Goal: Information Seeking & Learning: Learn about a topic

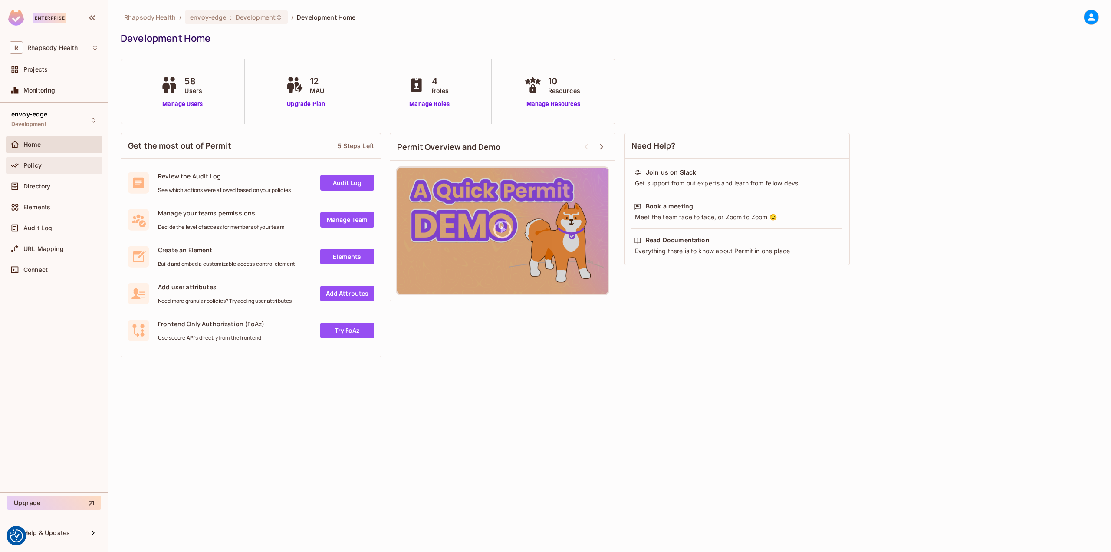
click at [63, 169] on div "Policy" at bounding box center [54, 165] width 89 height 10
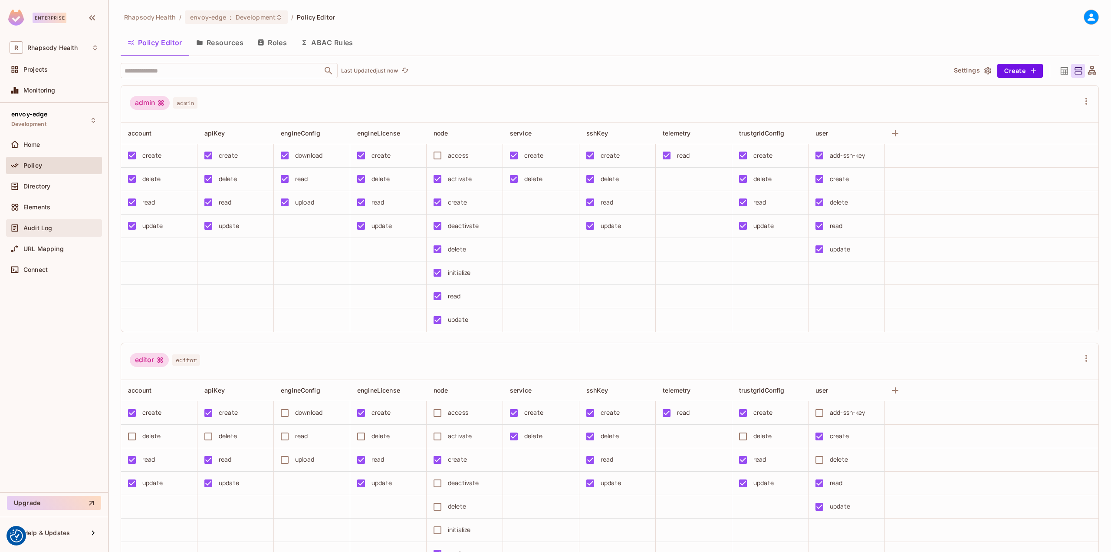
click at [59, 230] on div "Audit Log" at bounding box center [60, 227] width 75 height 7
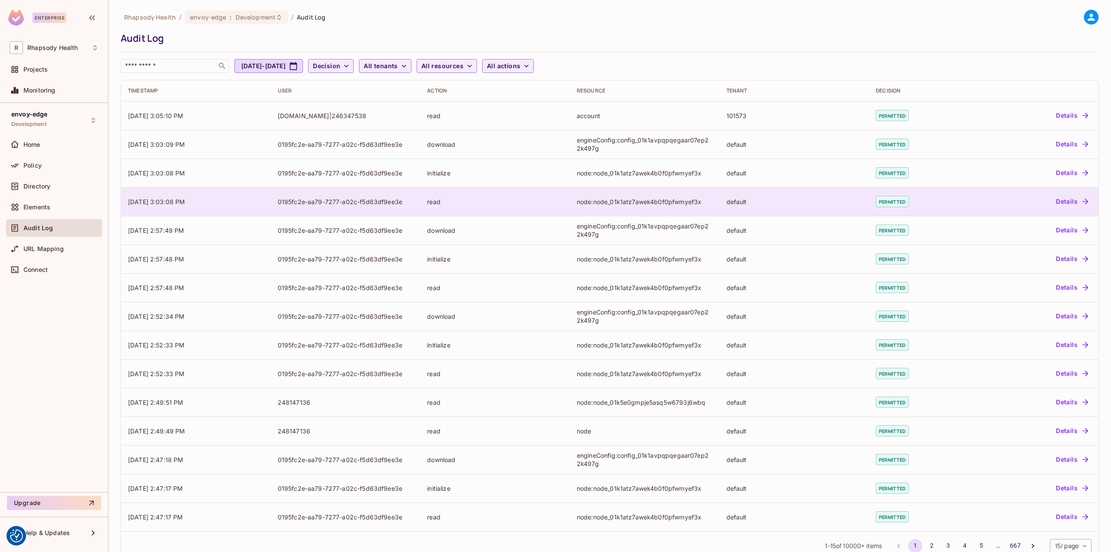
click at [941, 207] on td "permitted" at bounding box center [923, 201] width 108 height 29
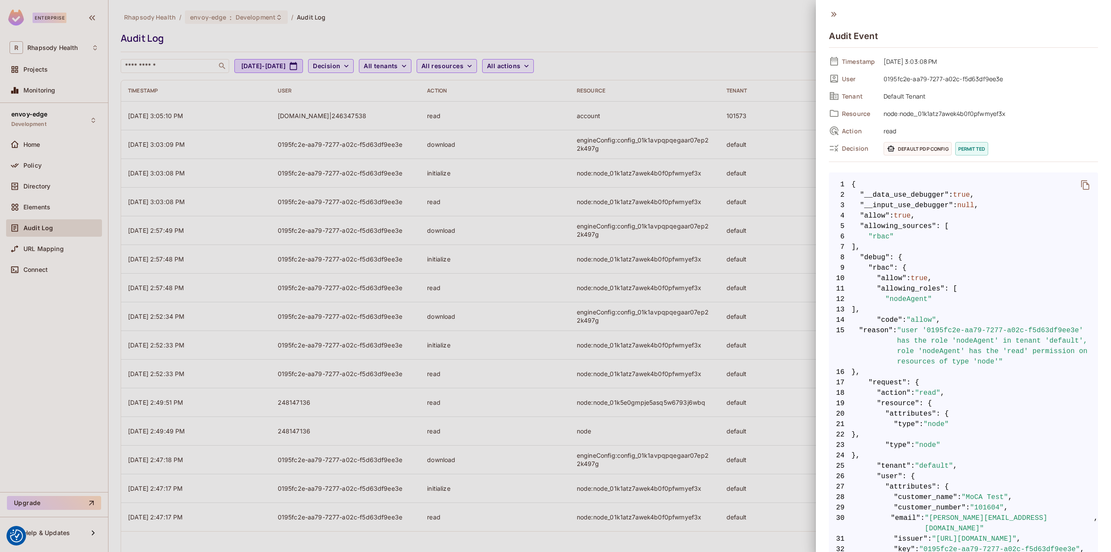
click at [652, 211] on div at bounding box center [555, 276] width 1111 height 552
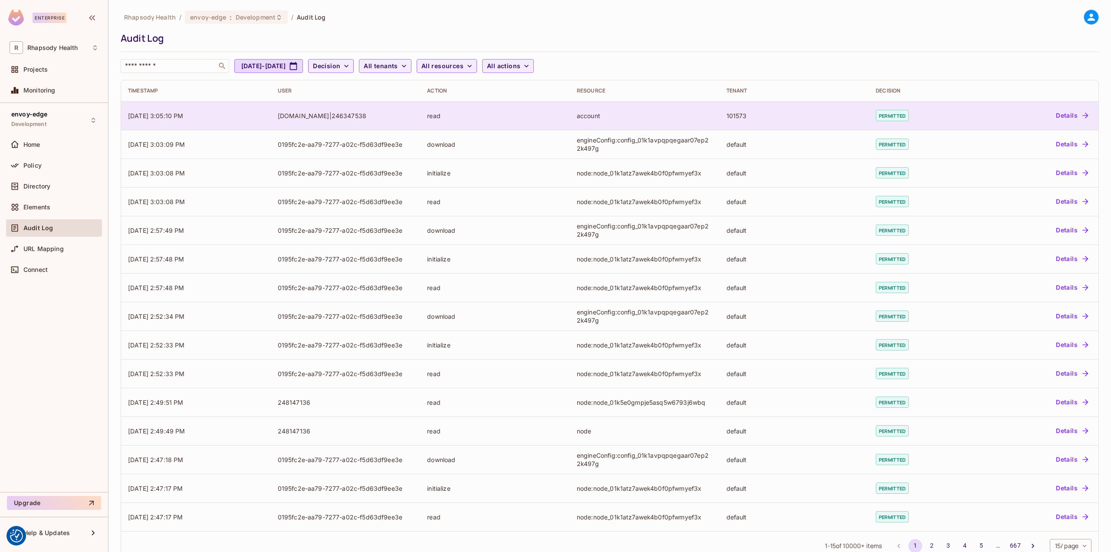
click at [604, 114] on div "account" at bounding box center [645, 116] width 136 height 8
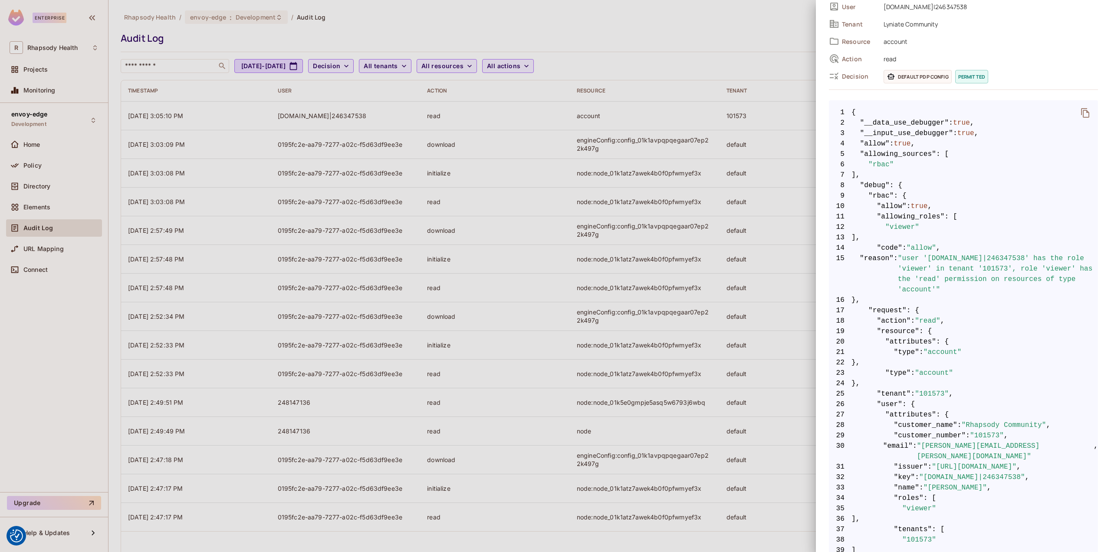
scroll to position [87, 0]
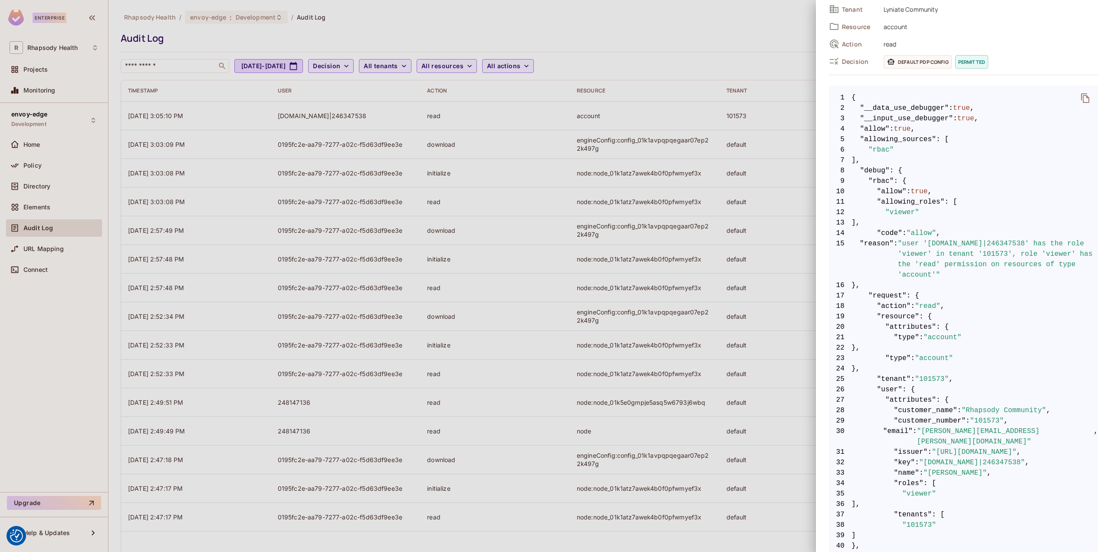
click at [641, 437] on div at bounding box center [555, 276] width 1111 height 552
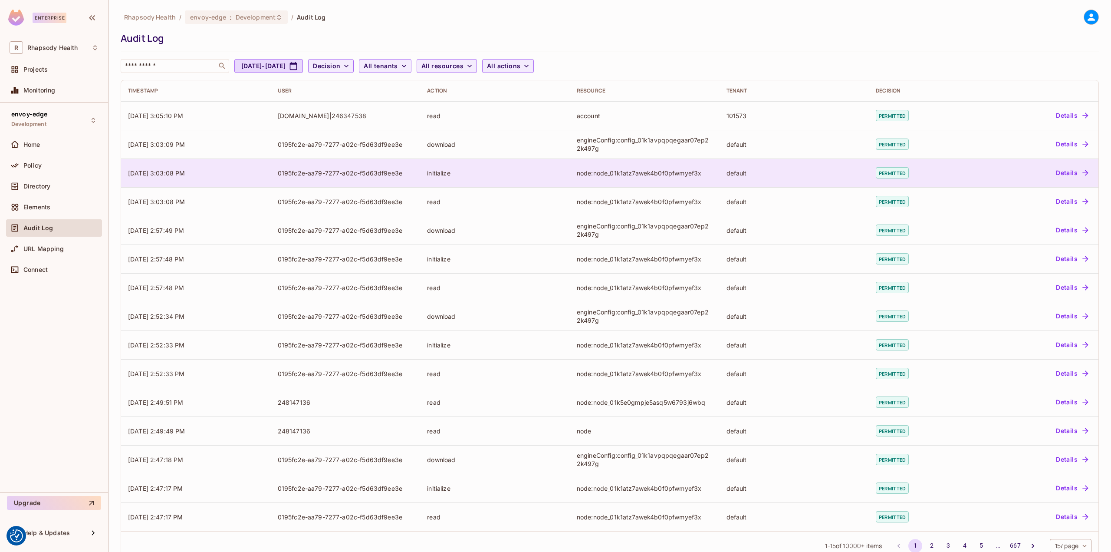
click at [654, 172] on div "node:node_01k1atz7awek4b0f0pfwmyef3x" at bounding box center [645, 173] width 136 height 8
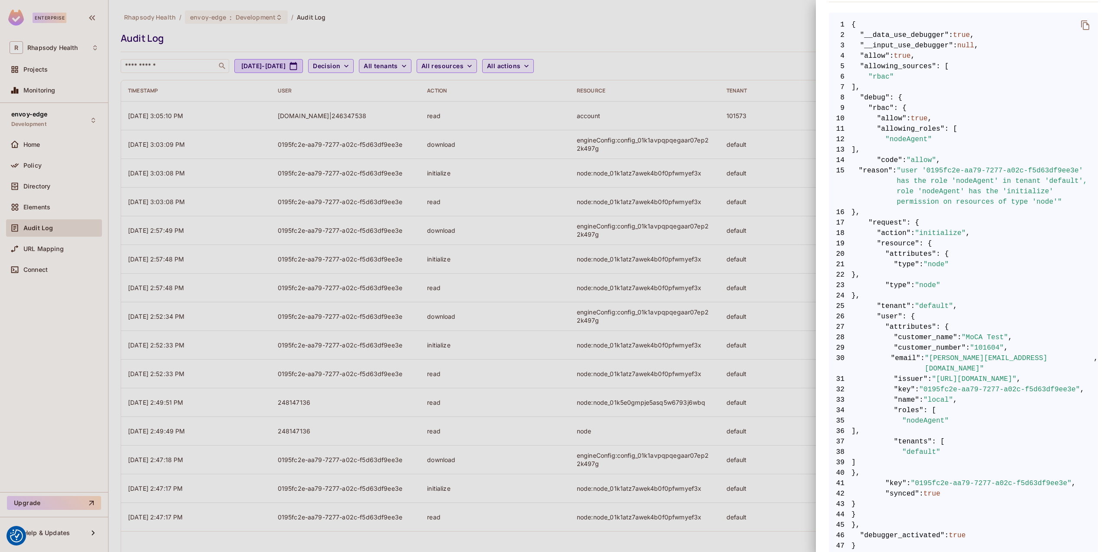
scroll to position [174, 0]
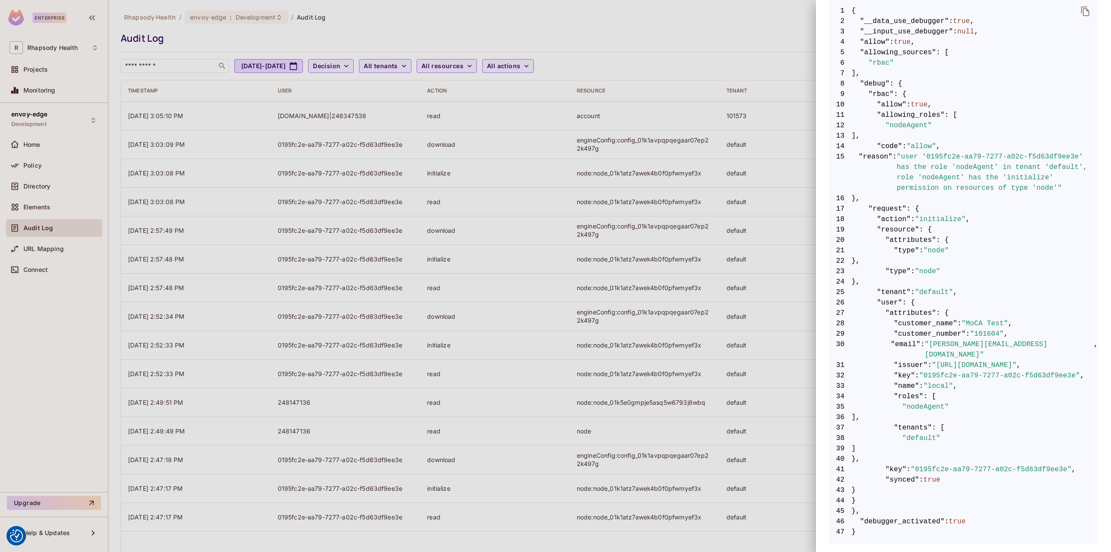
click at [736, 260] on div at bounding box center [555, 276] width 1111 height 552
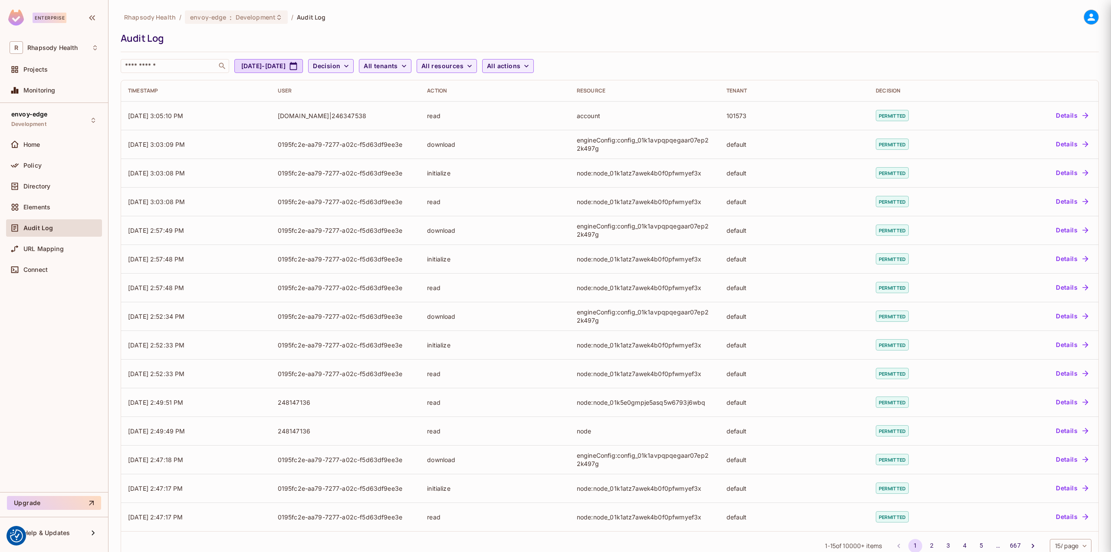
scroll to position [0, 0]
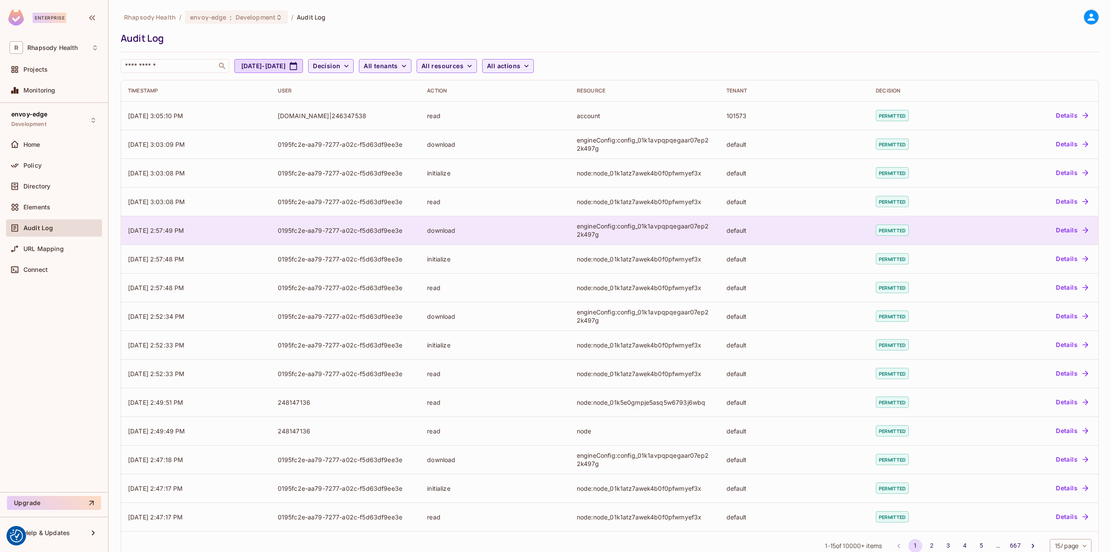
click at [597, 226] on div "engineConfig:config_01k1avpqpqegaar07ep22k497g" at bounding box center [645, 230] width 136 height 16
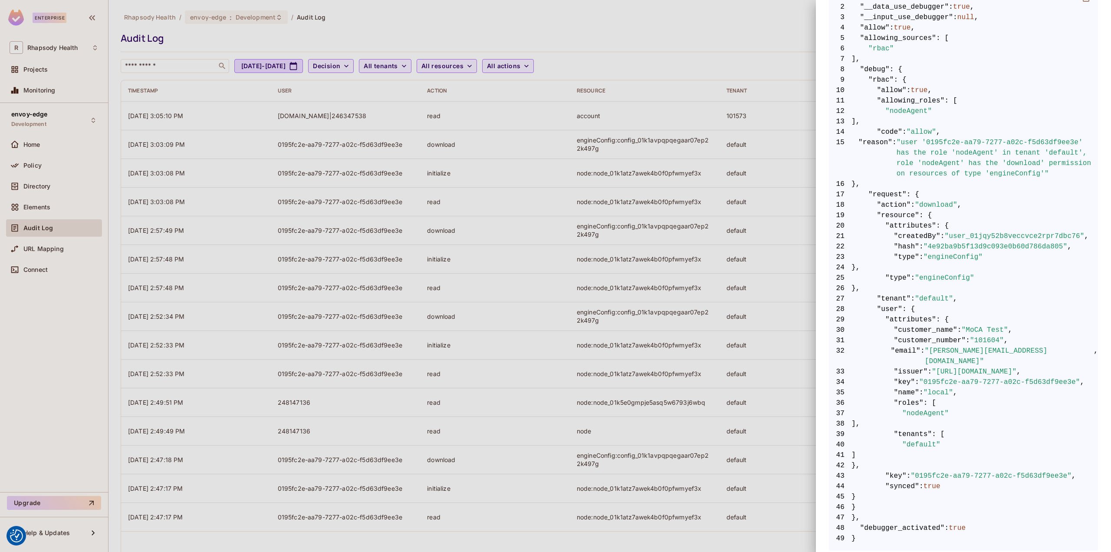
scroll to position [194, 0]
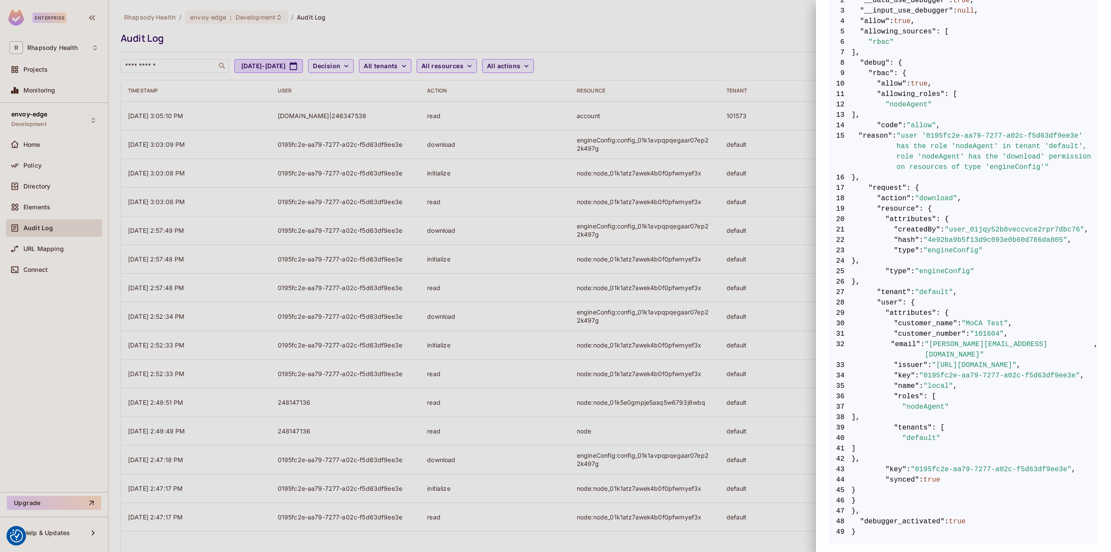
click at [652, 222] on div at bounding box center [555, 276] width 1111 height 552
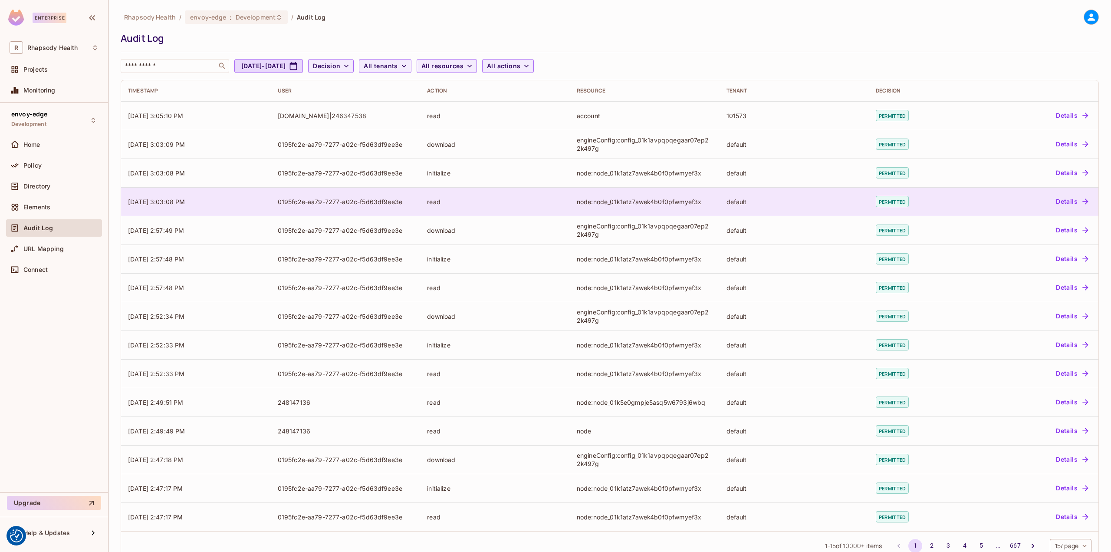
click at [645, 197] on div "node:node_01k1atz7awek4b0f0pfwmyef3x" at bounding box center [645, 201] width 136 height 8
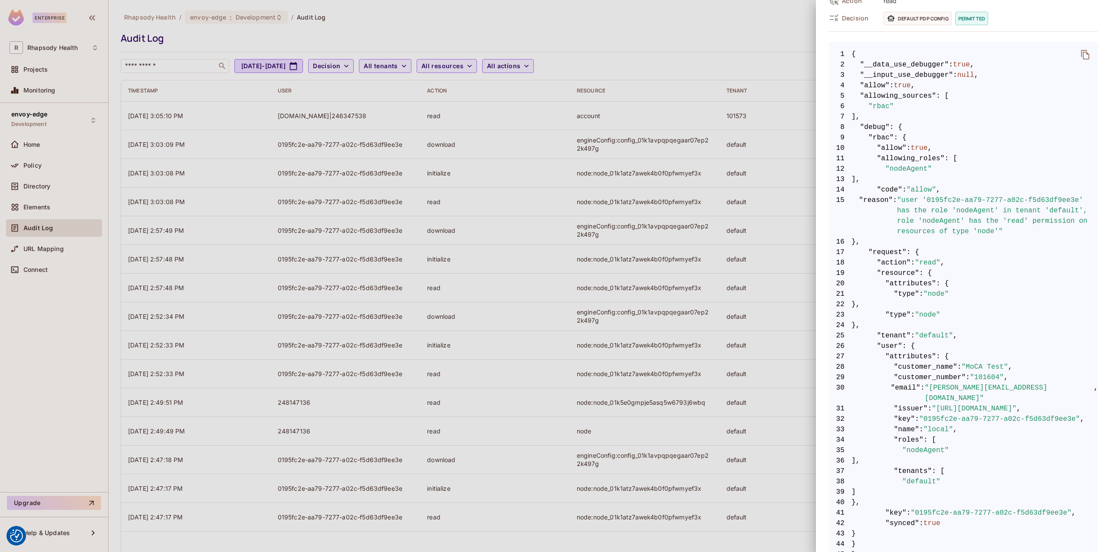
scroll to position [174, 0]
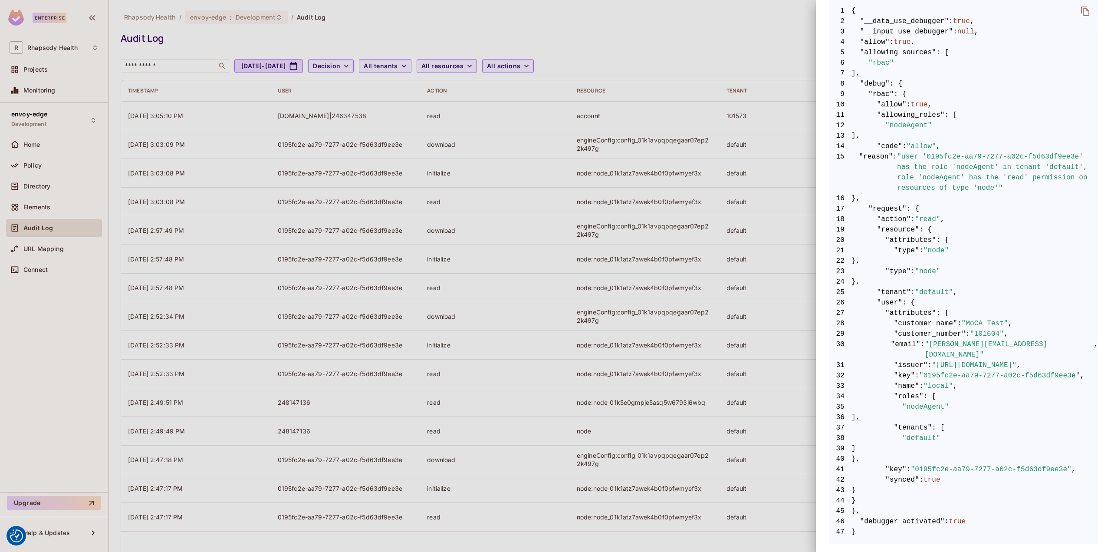
click at [612, 200] on div at bounding box center [555, 276] width 1111 height 552
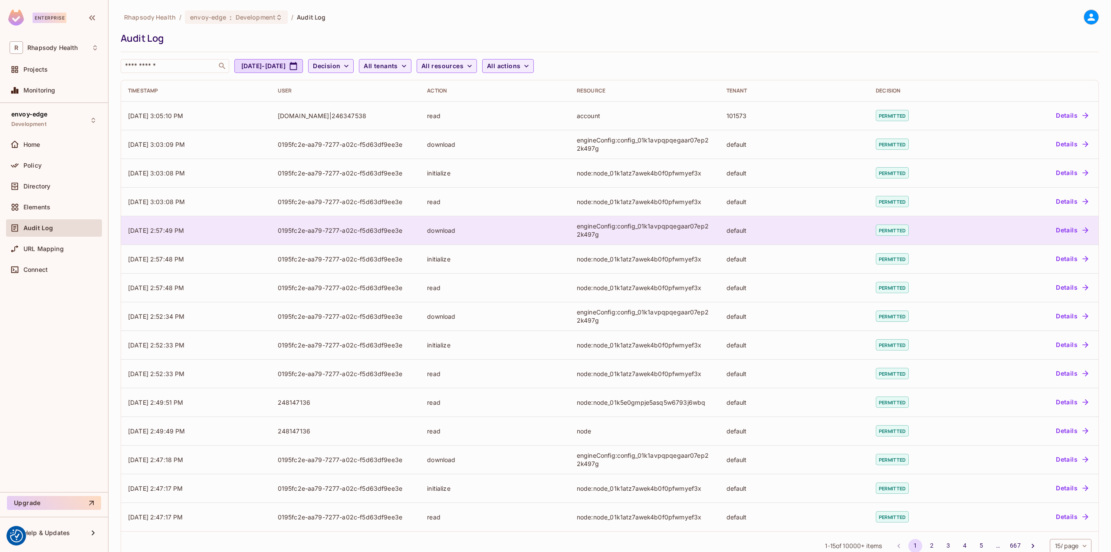
click at [610, 232] on div "engineConfig:config_01k1avpqpqegaar07ep22k497g" at bounding box center [645, 230] width 136 height 16
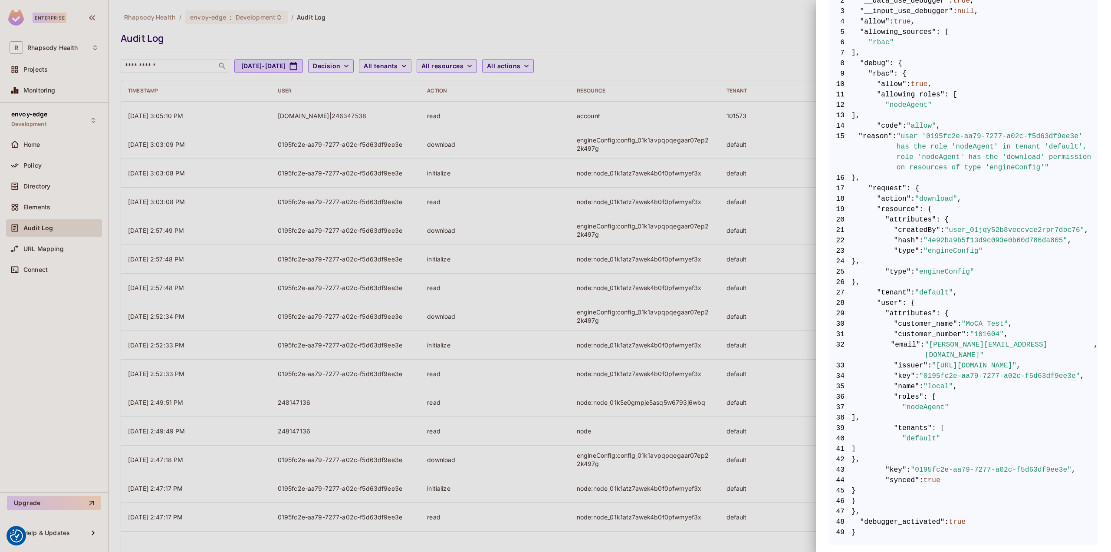
scroll to position [194, 0]
drag, startPoint x: 895, startPoint y: 225, endPoint x: 938, endPoint y: 229, distance: 44.0
click at [997, 226] on span "21 "createdBy" : "user_01jqy52b8veccvce2rpr7dbc76" ," at bounding box center [963, 229] width 269 height 10
drag, startPoint x: 954, startPoint y: 242, endPoint x: 1069, endPoint y: 243, distance: 115.5
click at [1069, 243] on span "22 "hash" : "4e92ba9b5f13d9c093e0b60d786da805" ," at bounding box center [963, 240] width 269 height 10
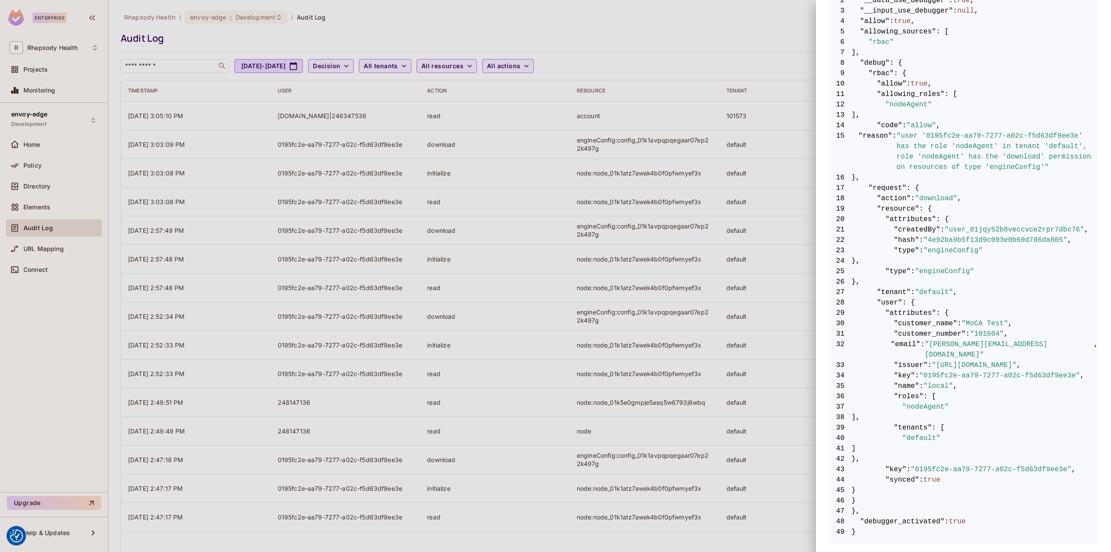
click at [936, 276] on span ""engineConfig"" at bounding box center [944, 271] width 59 height 10
drag, startPoint x: 231, startPoint y: 212, endPoint x: 0, endPoint y: 165, distance: 236.0
click at [227, 211] on div at bounding box center [555, 276] width 1111 height 552
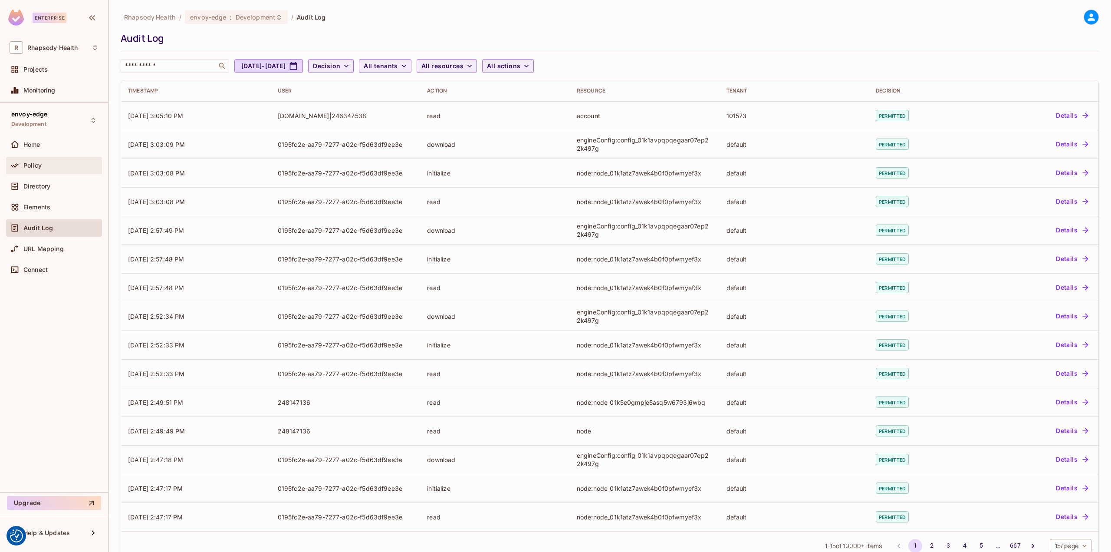
click at [35, 163] on span "Policy" at bounding box center [32, 165] width 18 height 7
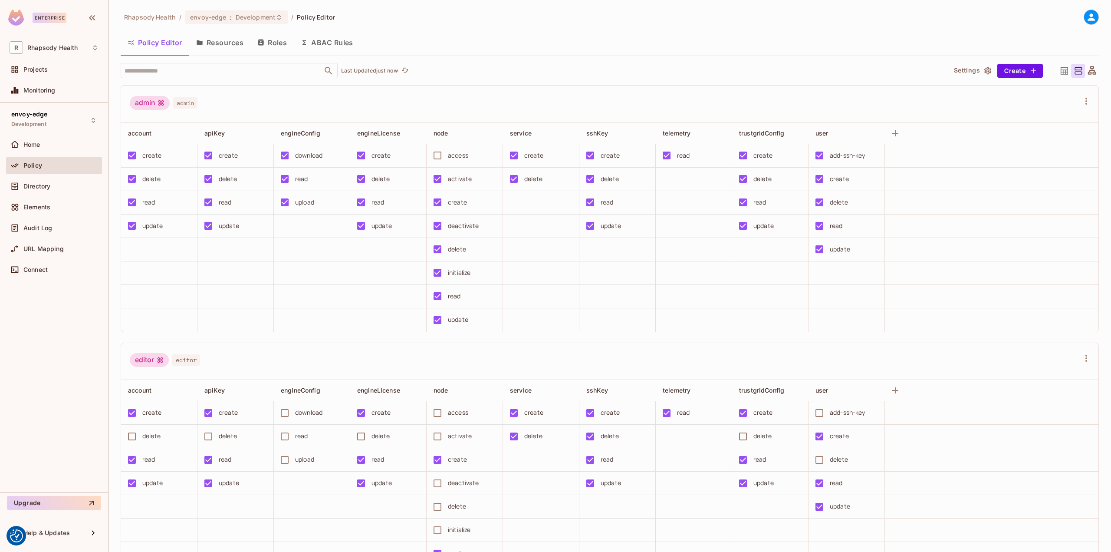
click at [329, 43] on button "ABAC Rules" at bounding box center [327, 43] width 66 height 22
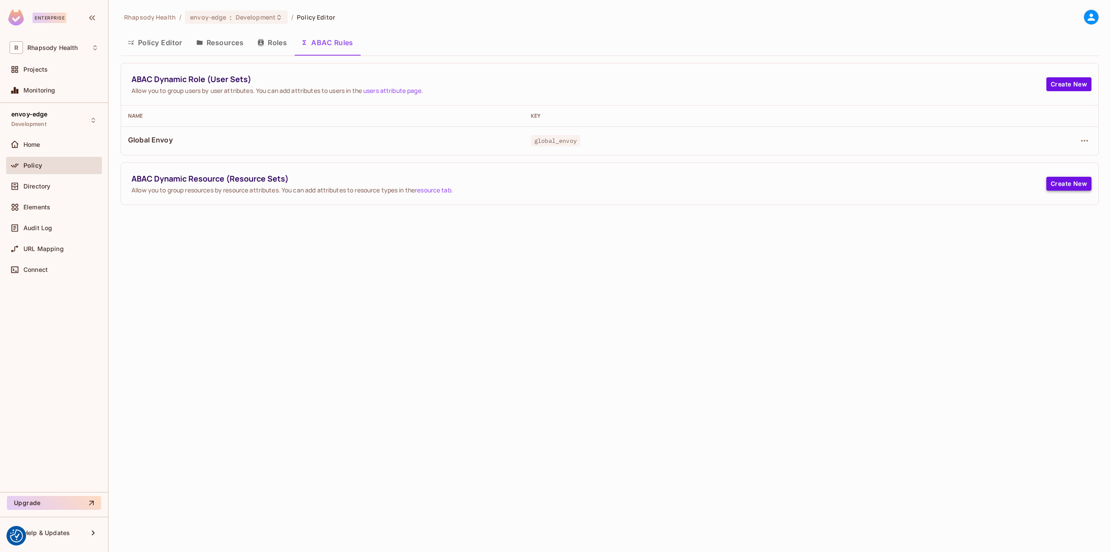
click at [1057, 184] on button "Create New" at bounding box center [1068, 184] width 45 height 14
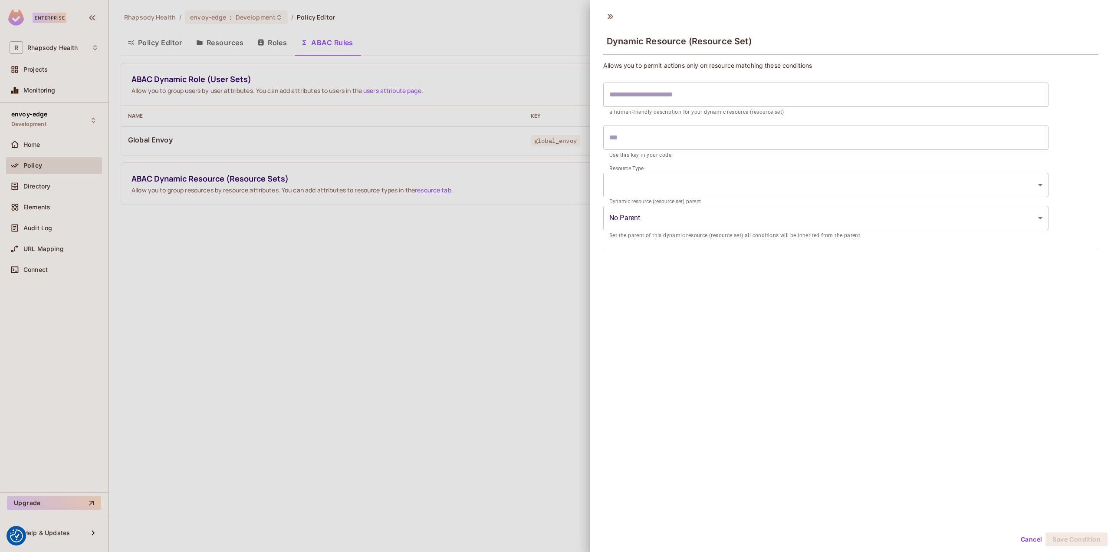
click at [641, 89] on input "text" at bounding box center [825, 94] width 445 height 24
click at [630, 138] on input "text" at bounding box center [825, 137] width 445 height 24
click at [636, 180] on body "We use cookies to enhance your browsing experience, serve personalized ads or c…" at bounding box center [555, 276] width 1111 height 552
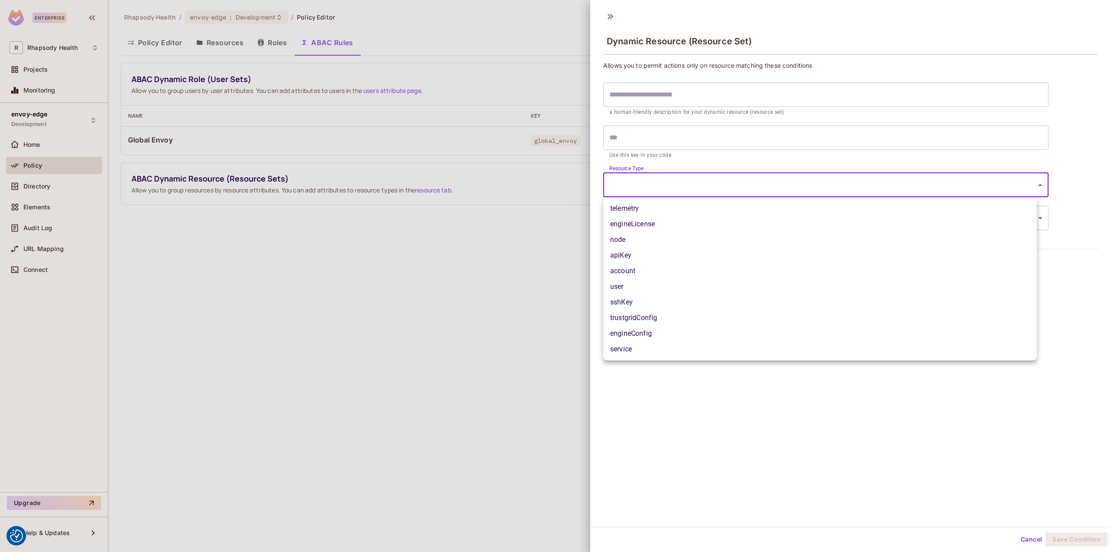
click at [645, 334] on li "engineConfig" at bounding box center [820, 334] width 434 height 16
type input "**********"
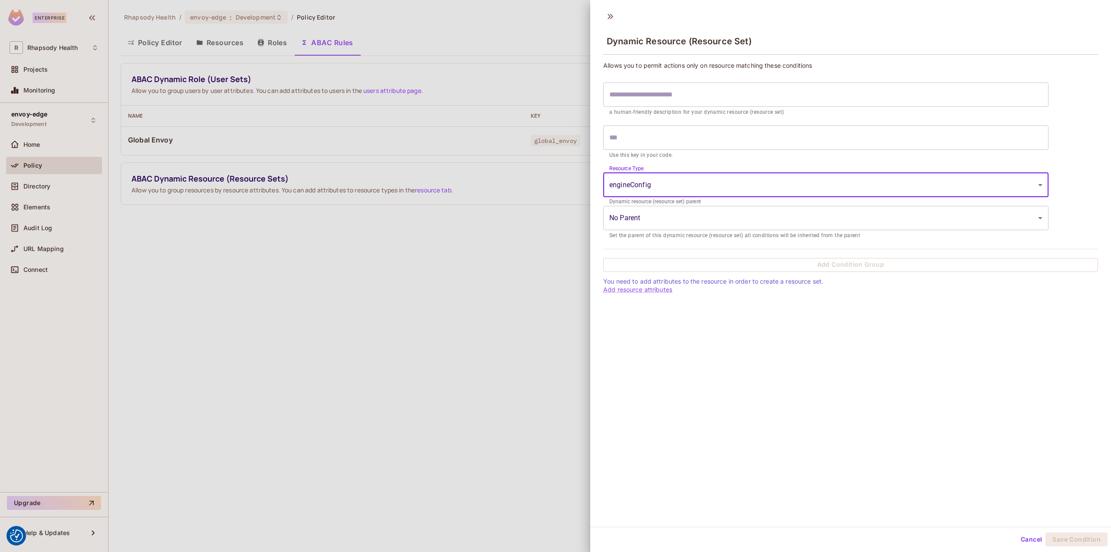
click at [632, 141] on input "text" at bounding box center [825, 137] width 445 height 24
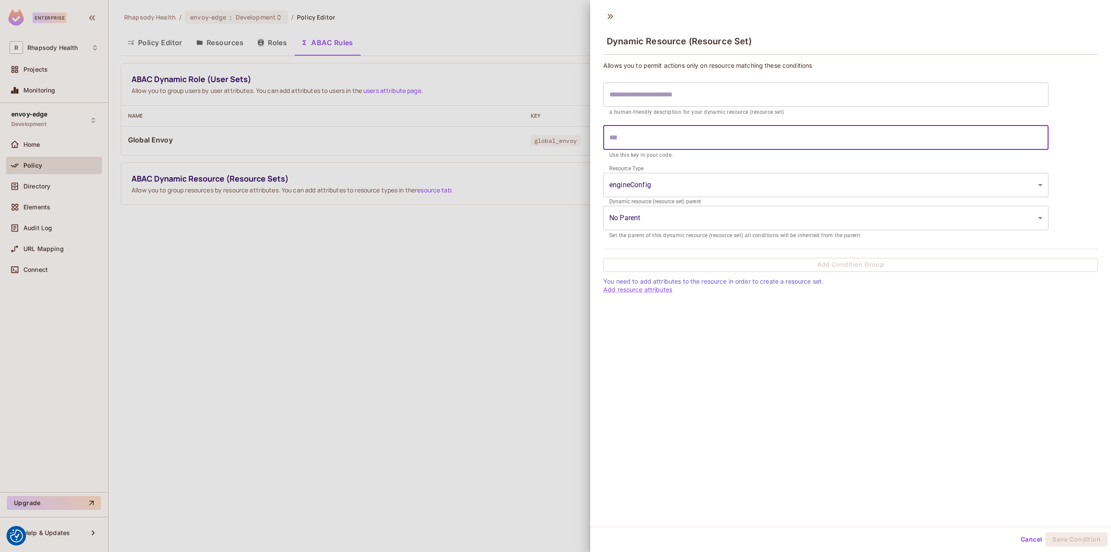
click at [632, 224] on body "We use cookies to enhance your browsing experience, serve personalized ads or c…" at bounding box center [555, 276] width 1111 height 552
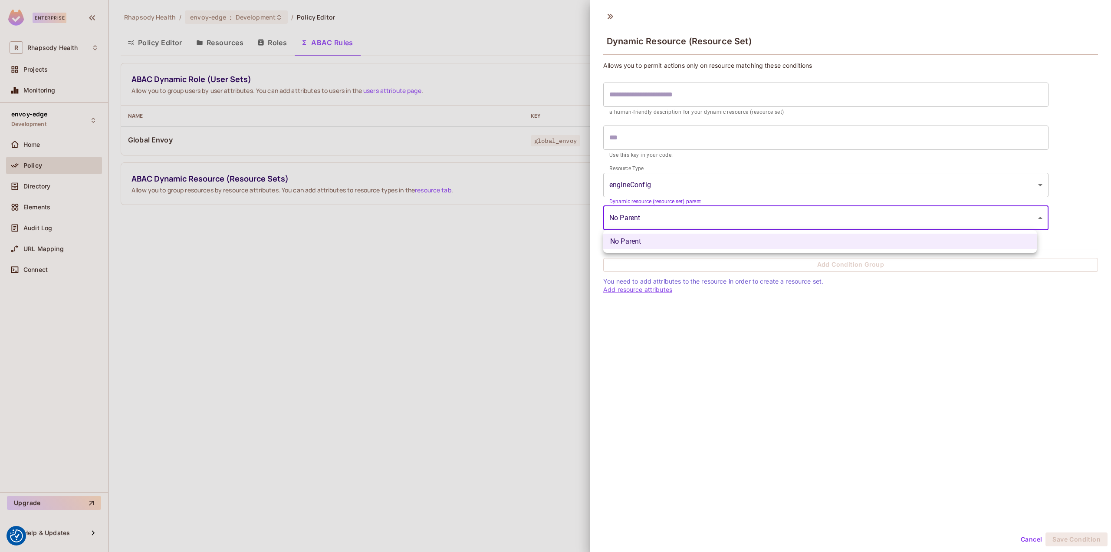
click at [632, 224] on div at bounding box center [555, 276] width 1111 height 552
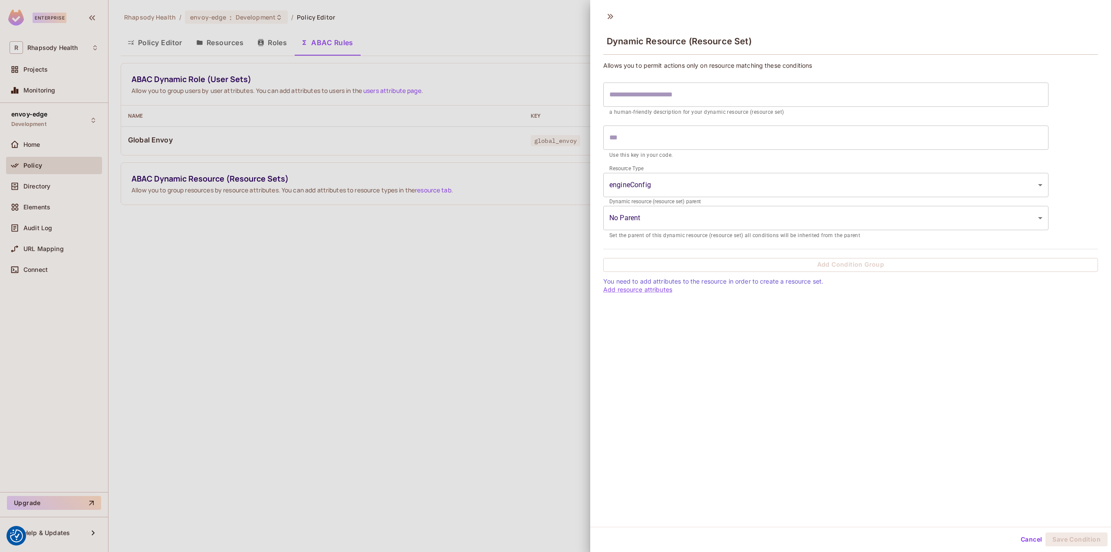
click at [627, 139] on input "text" at bounding box center [825, 137] width 445 height 24
drag, startPoint x: 626, startPoint y: 140, endPoint x: 542, endPoint y: 164, distance: 87.9
click at [625, 140] on input "text" at bounding box center [825, 137] width 445 height 24
click at [518, 182] on div at bounding box center [555, 276] width 1111 height 552
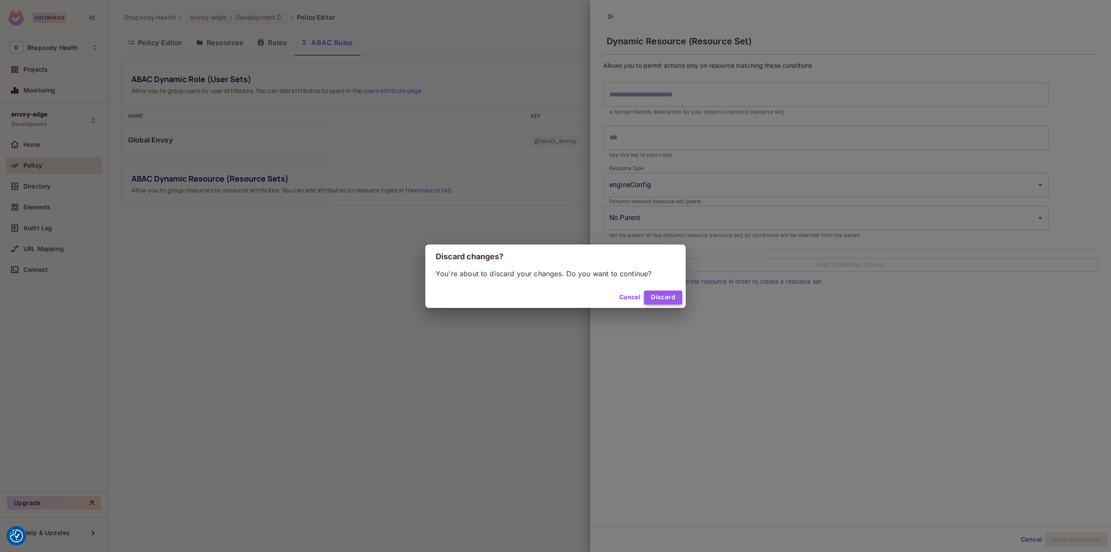
click at [660, 294] on button "Discard" at bounding box center [663, 297] width 38 height 14
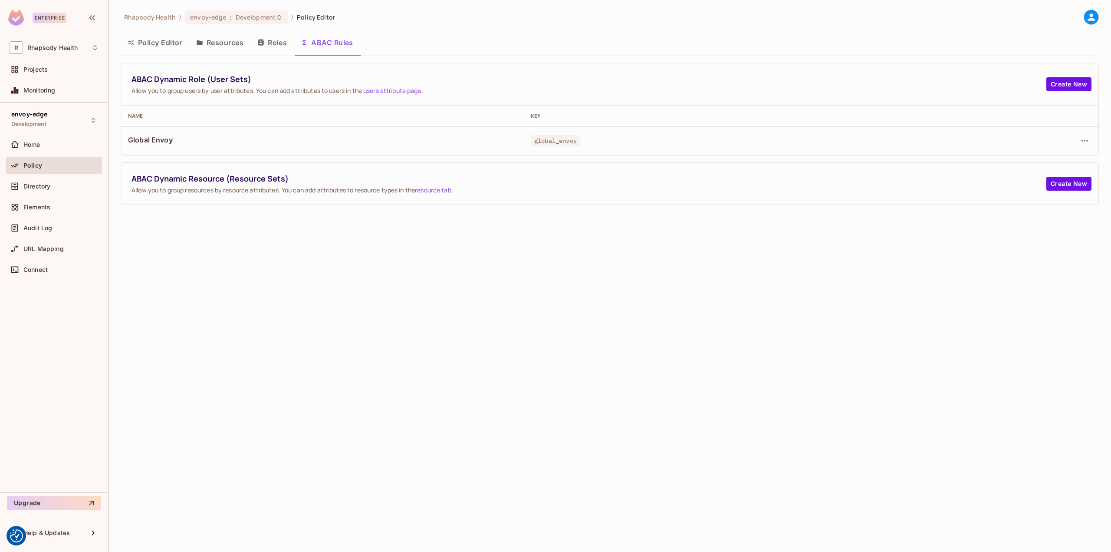
click at [450, 191] on link "resource tab" at bounding box center [433, 190] width 36 height 8
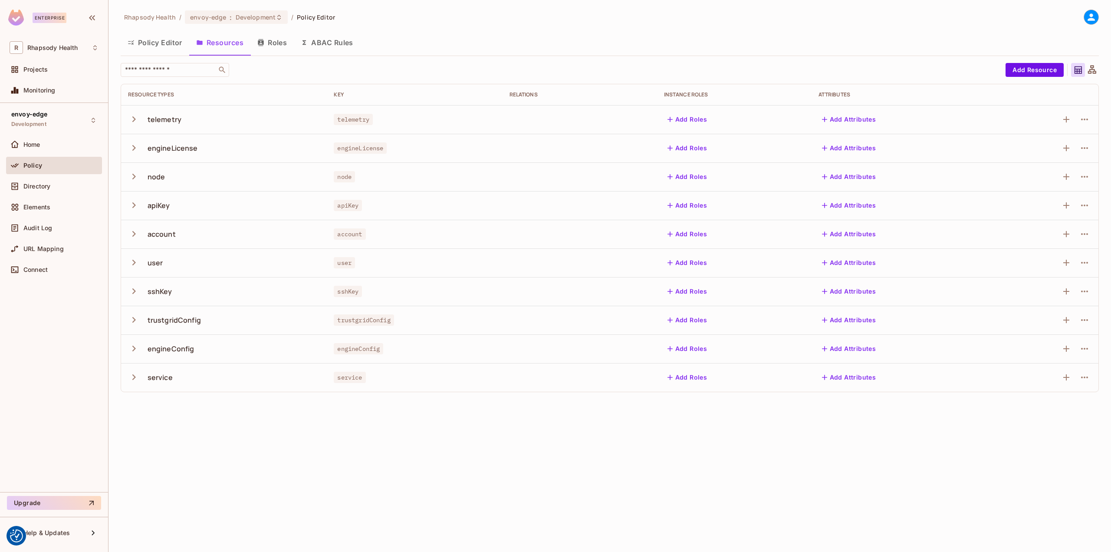
click at [140, 348] on button "button" at bounding box center [135, 348] width 15 height 19
click at [262, 21] on span "Development" at bounding box center [256, 17] width 40 height 8
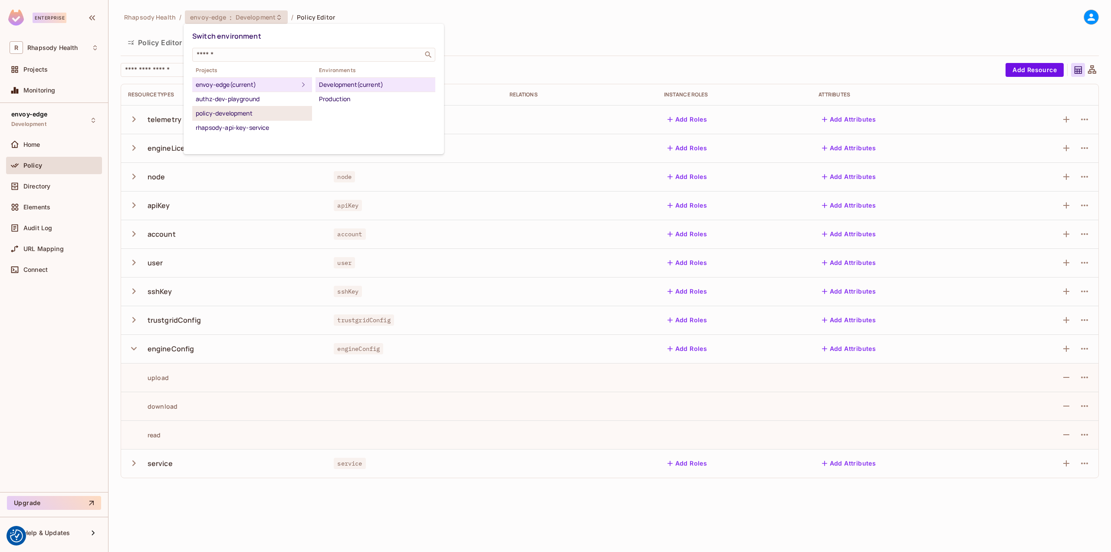
click at [261, 116] on div "policy-development" at bounding box center [252, 113] width 113 height 10
click at [333, 87] on div "Development" at bounding box center [375, 84] width 113 height 10
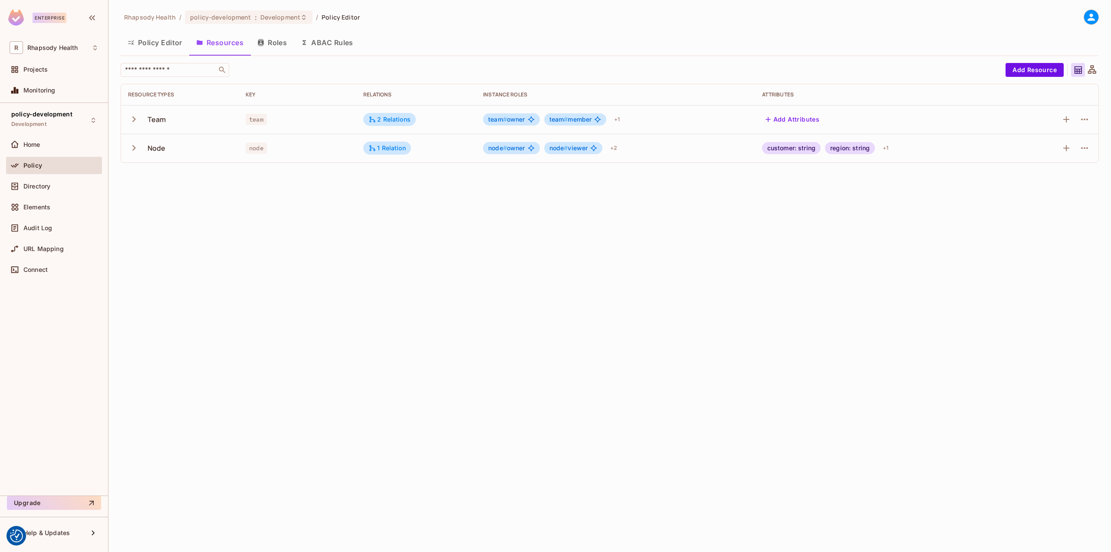
click at [147, 147] on div "Node" at bounding box center [180, 148] width 104 height 18
click at [138, 148] on icon "button" at bounding box center [134, 148] width 12 height 12
click at [889, 148] on div "+ 1" at bounding box center [885, 148] width 13 height 14
click at [332, 44] on div at bounding box center [555, 276] width 1111 height 552
click at [330, 43] on button "ABAC Rules" at bounding box center [327, 43] width 66 height 22
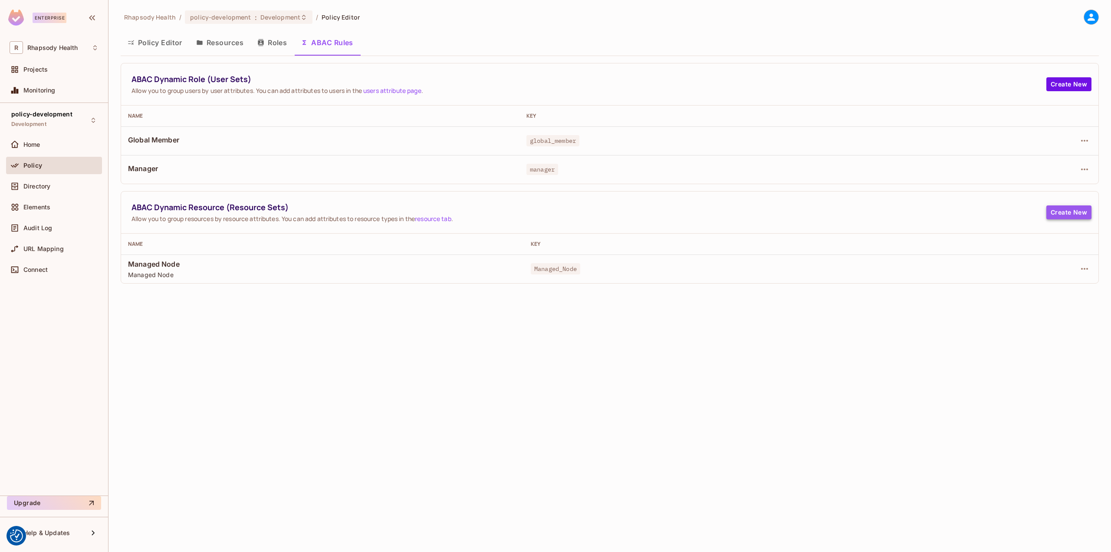
click at [1076, 216] on button "Create New" at bounding box center [1068, 212] width 45 height 14
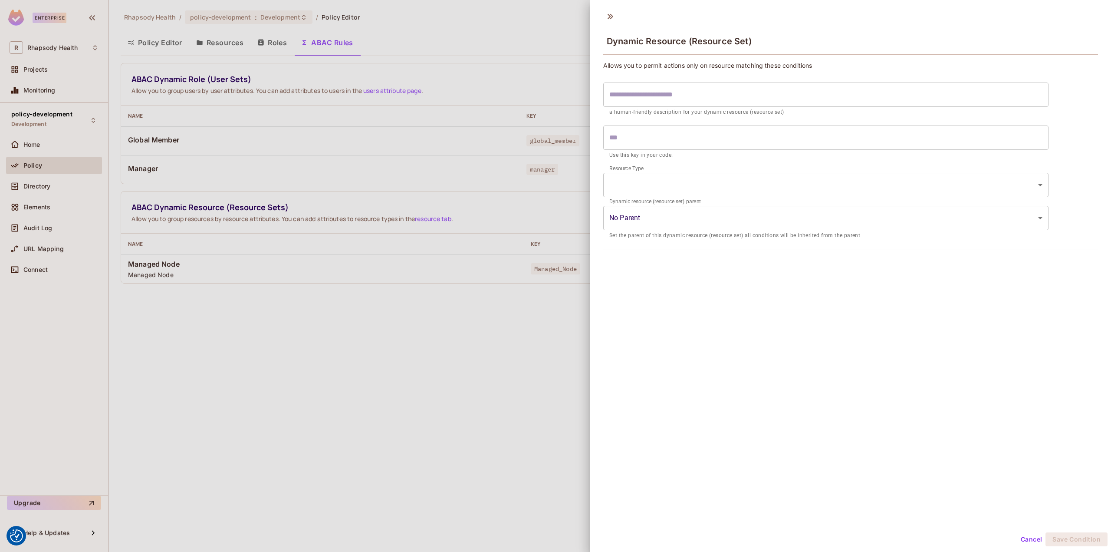
click at [659, 98] on input "text" at bounding box center [825, 94] width 445 height 24
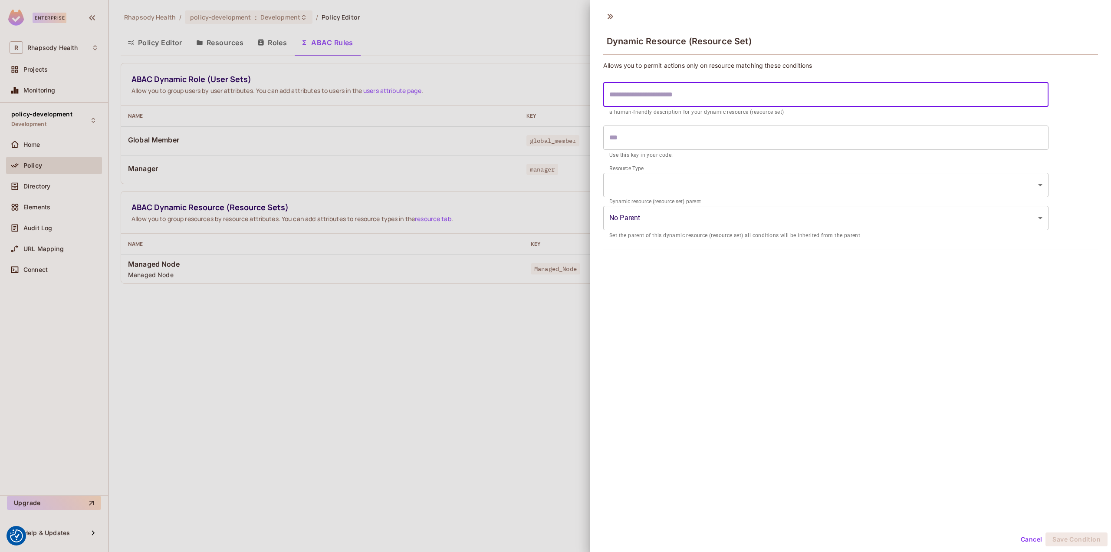
click at [650, 130] on input "text" at bounding box center [825, 137] width 445 height 24
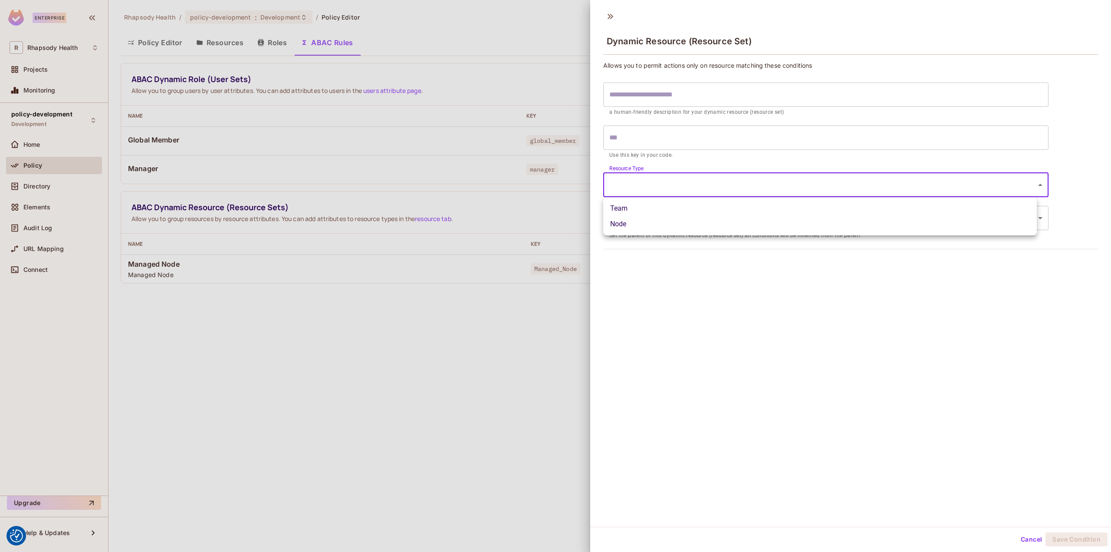
click at [646, 183] on body "We use cookies to enhance your browsing experience, serve personalized ads or c…" at bounding box center [555, 276] width 1111 height 552
click at [635, 226] on li "Node" at bounding box center [820, 224] width 434 height 16
type input "****"
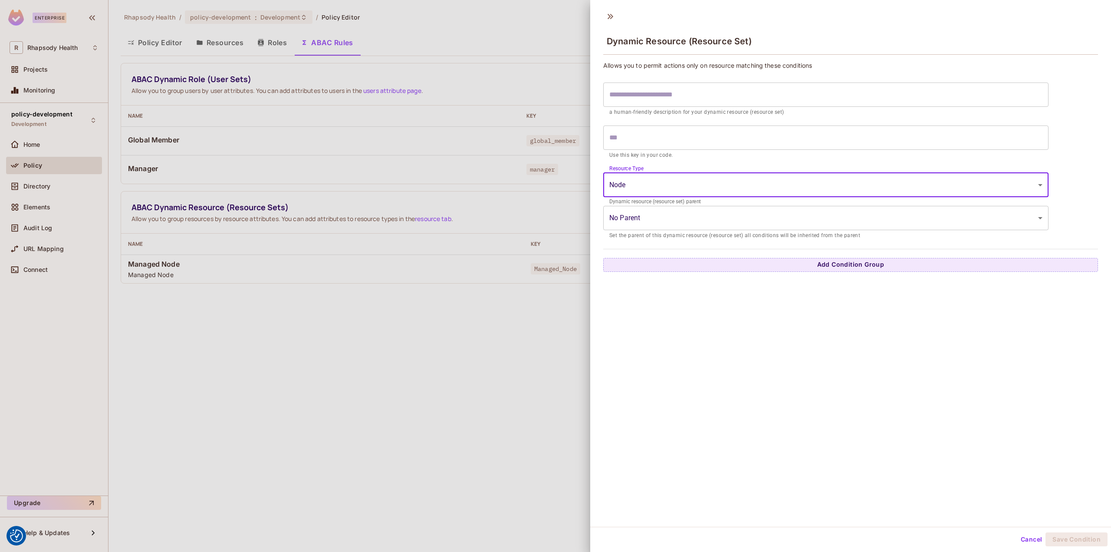
click at [640, 135] on input "text" at bounding box center [825, 137] width 445 height 24
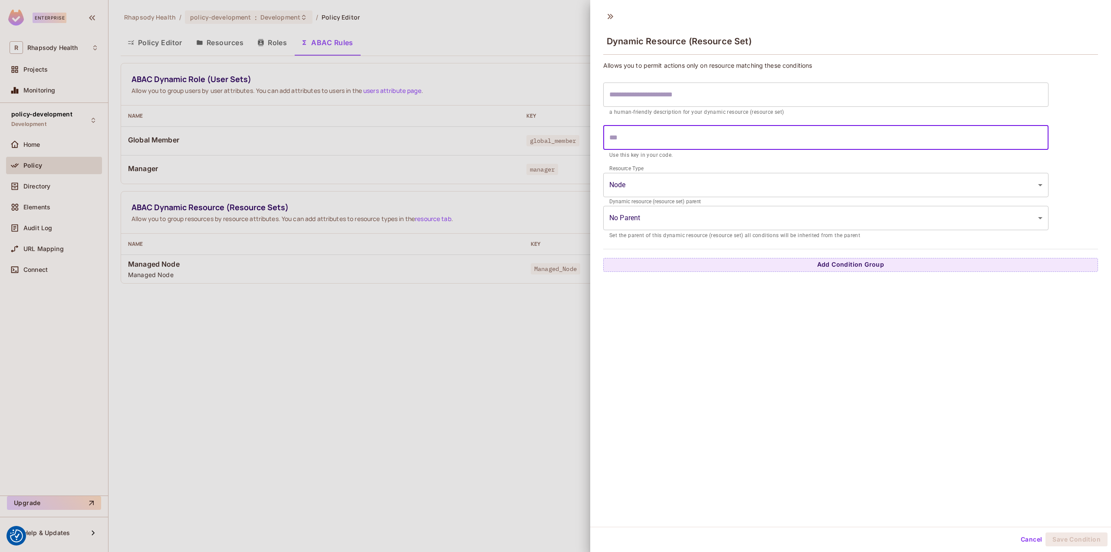
click at [665, 223] on body "We use cookies to enhance your browsing experience, serve personalized ads or c…" at bounding box center [555, 276] width 1111 height 552
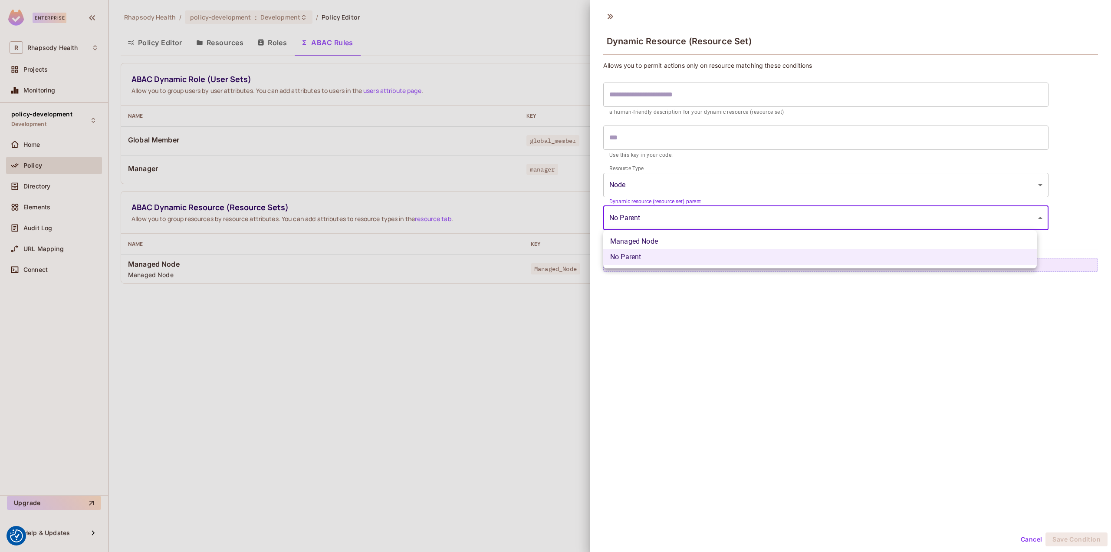
click at [665, 223] on div at bounding box center [555, 276] width 1111 height 552
click at [697, 326] on div "Dynamic Resource (Resource Set) Allows you to permit actions only on resource m…" at bounding box center [850, 266] width 521 height 520
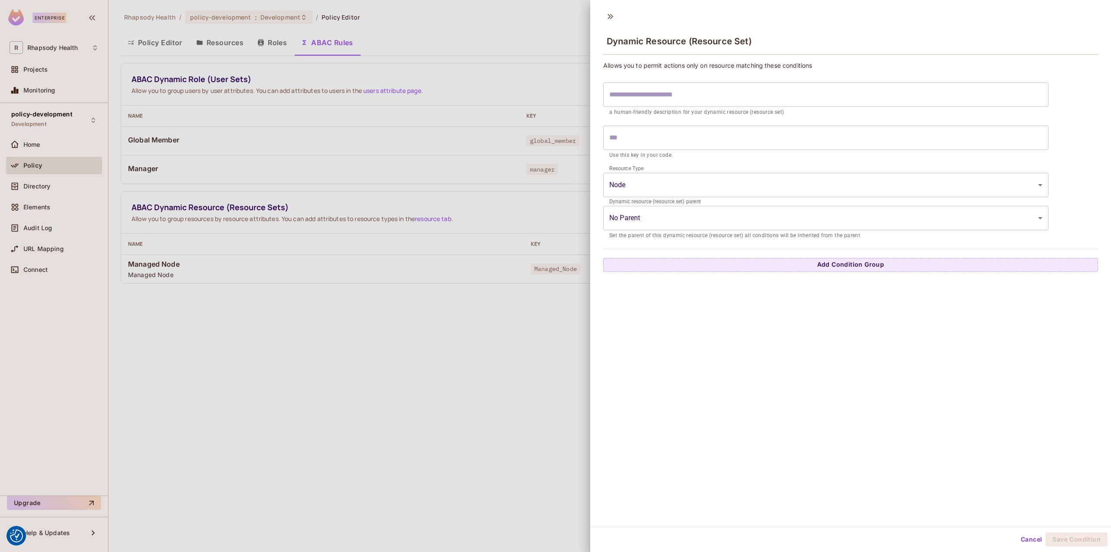
click at [645, 141] on input "text" at bounding box center [825, 137] width 445 height 24
type input "******"
click at [651, 133] on input "******" at bounding box center [825, 137] width 445 height 24
drag, startPoint x: 629, startPoint y: 134, endPoint x: 586, endPoint y: 130, distance: 42.7
click at [586, 130] on div "Dynamic Resource (Resource Set) Allows you to permit actions only on resource m…" at bounding box center [555, 276] width 1111 height 552
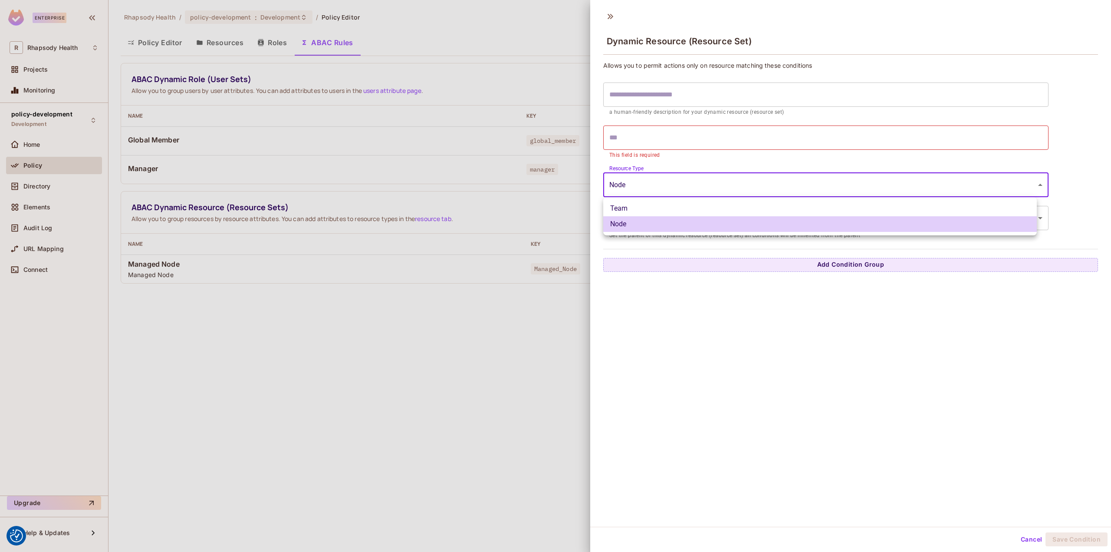
click at [771, 196] on body "We use cookies to enhance your browsing experience, serve personalized ads or c…" at bounding box center [555, 276] width 1111 height 552
click at [692, 116] on div at bounding box center [555, 276] width 1111 height 552
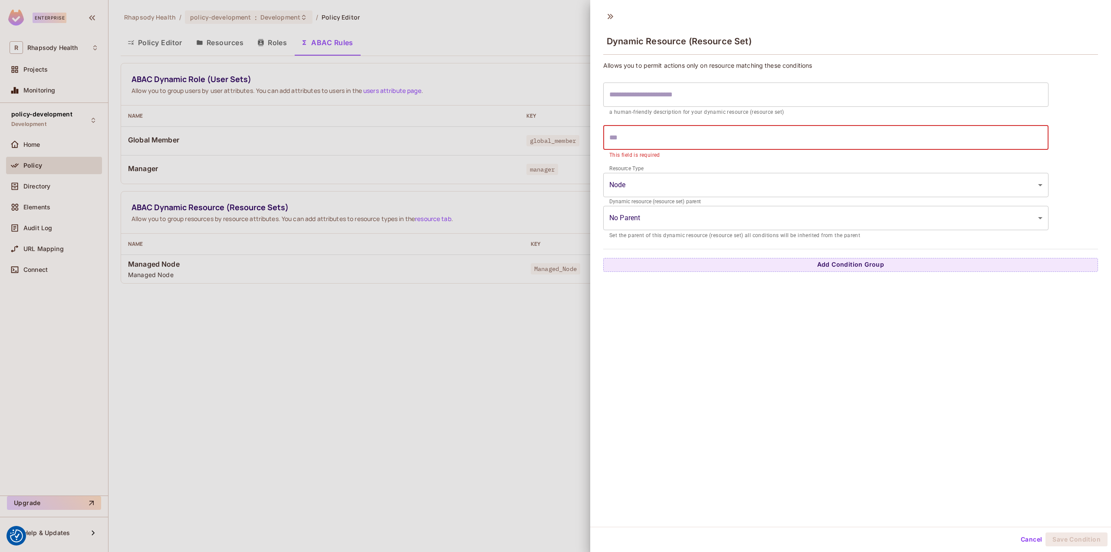
click at [681, 140] on input "text" at bounding box center [825, 137] width 445 height 24
click at [758, 322] on div "**********" at bounding box center [850, 266] width 521 height 520
click at [643, 141] on input "**********" at bounding box center [825, 137] width 445 height 24
click at [772, 314] on div "**********" at bounding box center [850, 266] width 521 height 520
drag, startPoint x: 612, startPoint y: 138, endPoint x: 616, endPoint y: 145, distance: 7.8
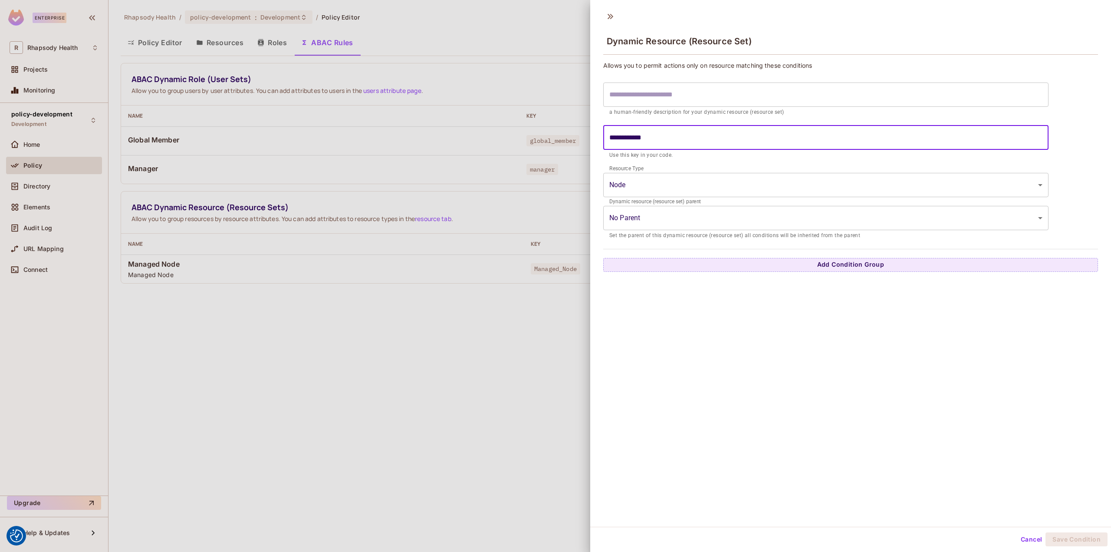
click at [613, 139] on input "**********" at bounding box center [825, 137] width 445 height 24
drag, startPoint x: 682, startPoint y: 135, endPoint x: 553, endPoint y: 132, distance: 129.4
click at [553, 132] on div "**********" at bounding box center [555, 276] width 1111 height 552
type input "**********"
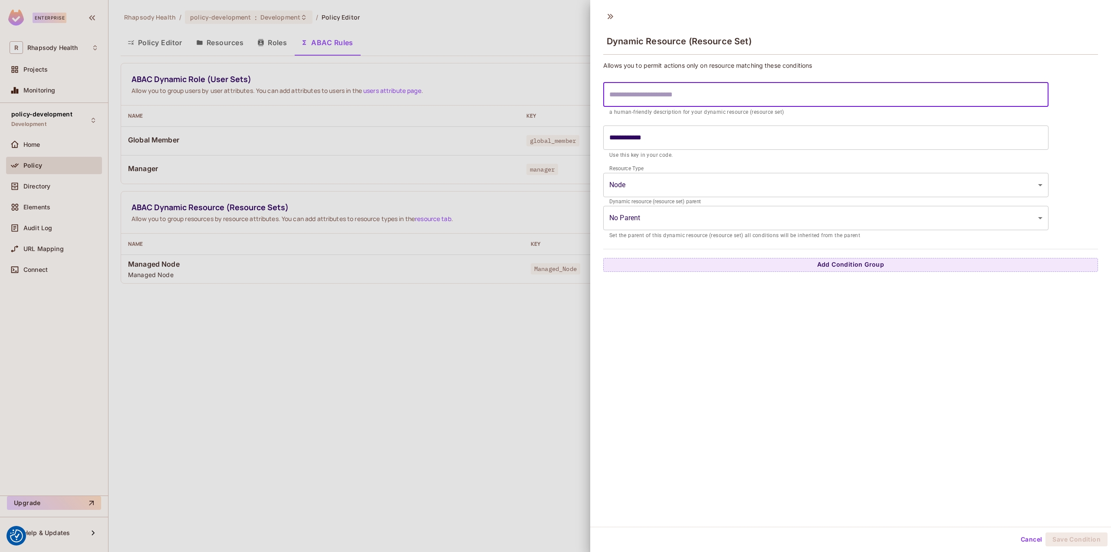
click at [649, 92] on input "text" at bounding box center [825, 94] width 445 height 24
paste input "**********"
click at [612, 93] on input "**********" at bounding box center [825, 94] width 445 height 24
type input "**********"
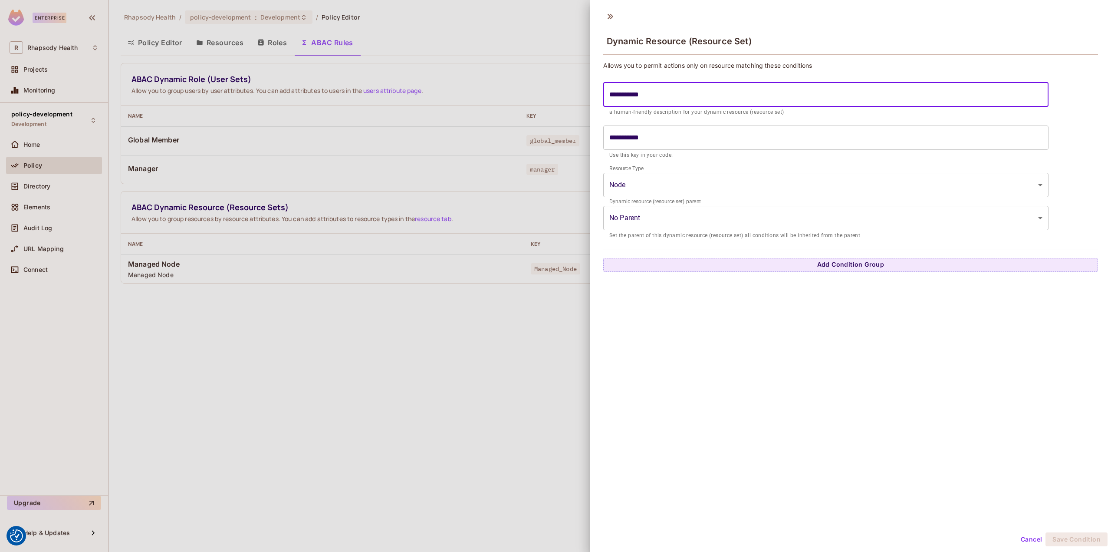
type input "**********"
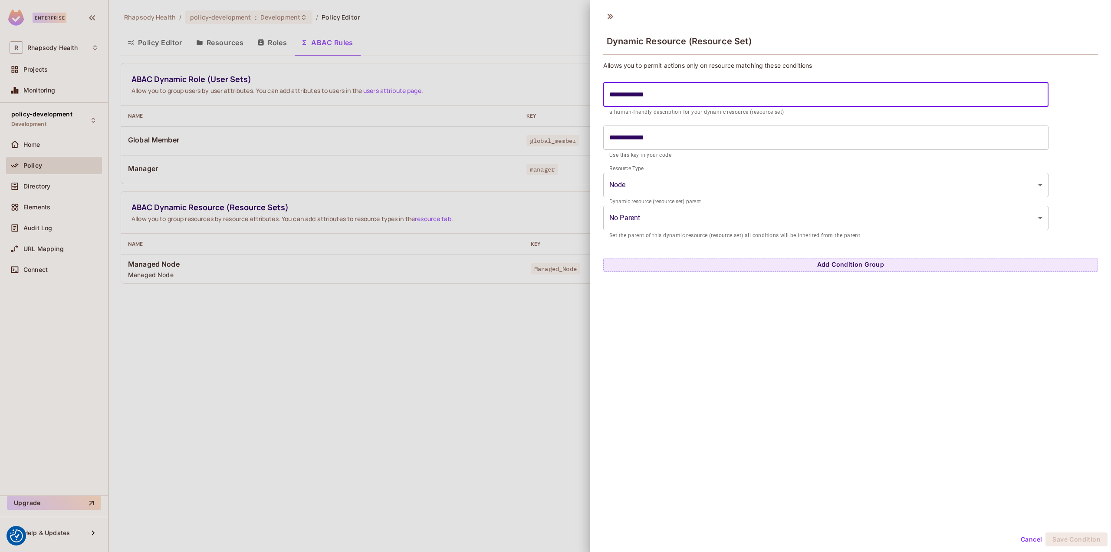
click at [639, 131] on input "**********" at bounding box center [825, 137] width 445 height 24
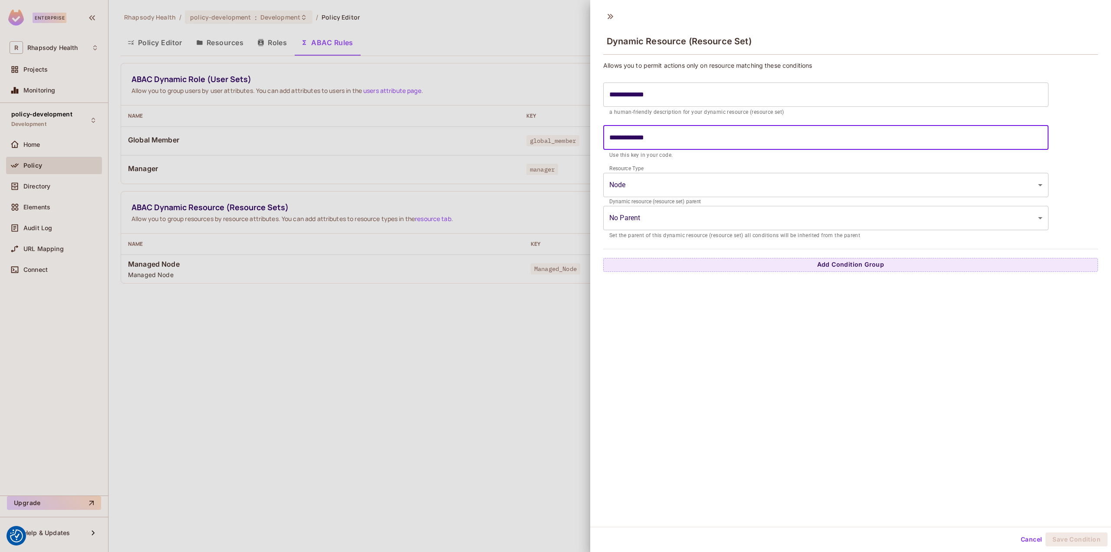
click at [645, 137] on input "**********" at bounding box center [825, 137] width 445 height 24
type input "**********"
click at [799, 391] on div "**********" at bounding box center [850, 266] width 521 height 520
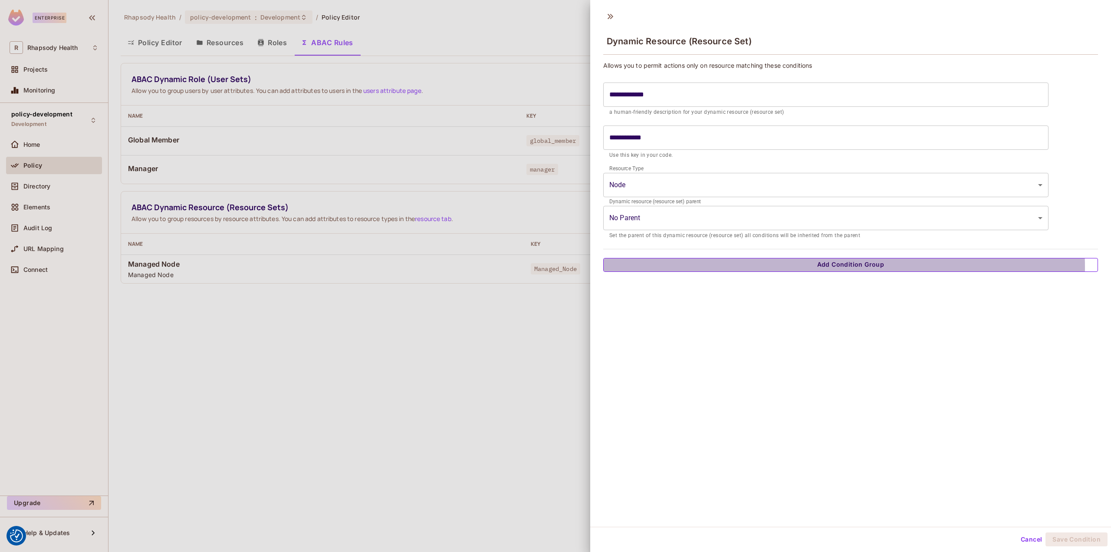
click at [809, 267] on button "Add Condition Group" at bounding box center [850, 265] width 495 height 14
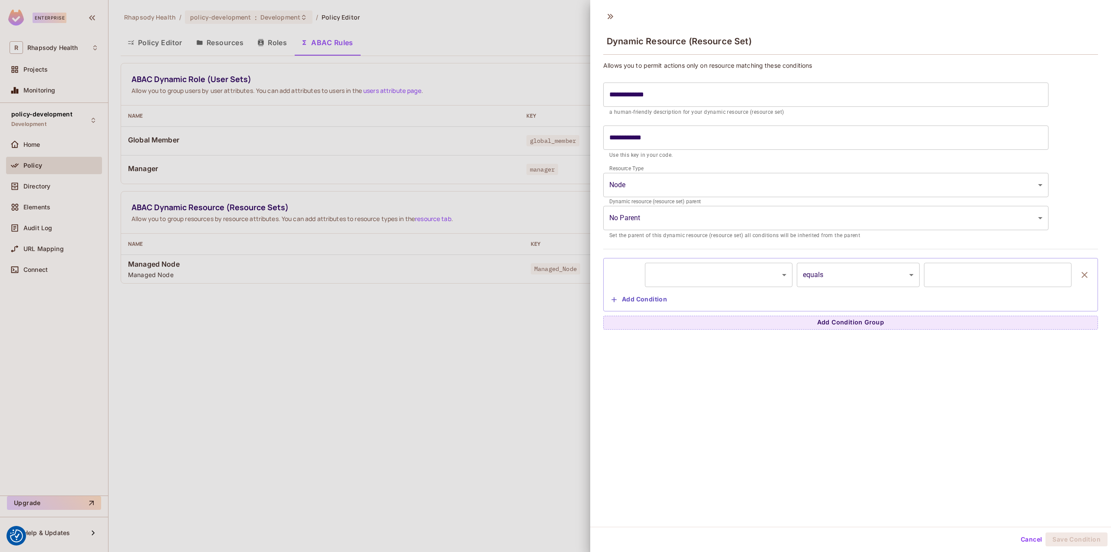
click at [724, 281] on body "We use cookies to enhance your browsing experience, serve personalized ads or c…" at bounding box center [555, 276] width 1111 height 552
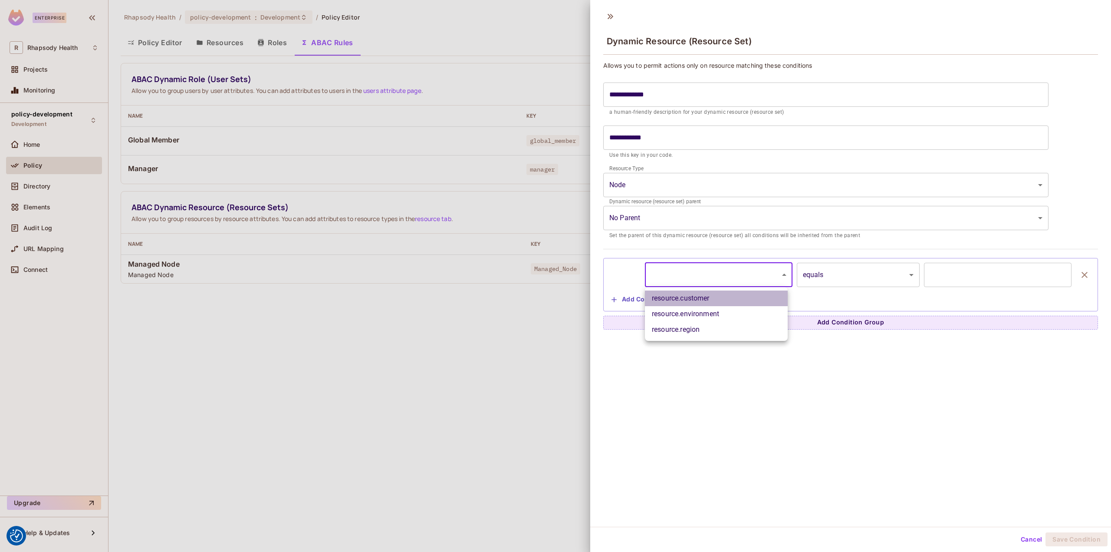
click at [691, 299] on li "resource.customer" at bounding box center [716, 298] width 143 height 16
type input "**********"
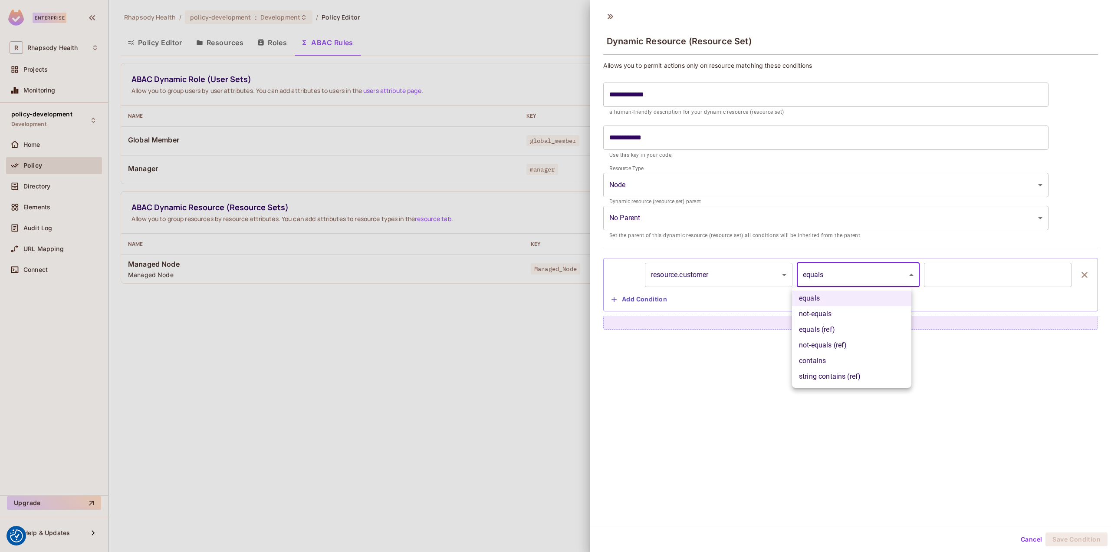
click at [846, 277] on body "We use cookies to enhance your browsing experience, serve personalized ads or c…" at bounding box center [555, 276] width 1111 height 552
click at [846, 277] on div at bounding box center [555, 276] width 1111 height 552
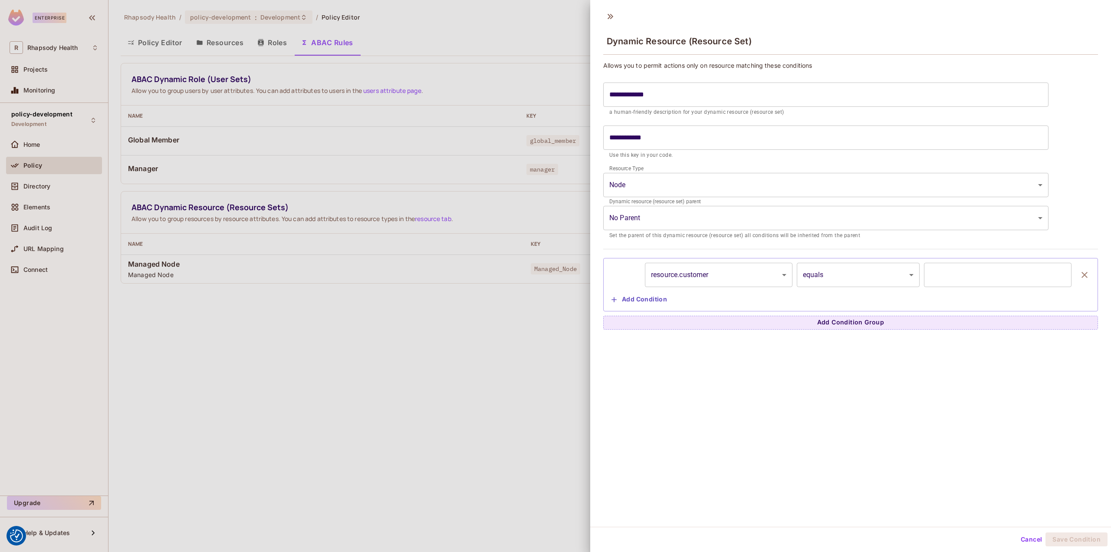
click at [936, 278] on input "text" at bounding box center [998, 275] width 148 height 24
type input "*****"
click at [827, 267] on body "We use cookies to enhance your browsing experience, serve personalized ads or c…" at bounding box center [555, 276] width 1111 height 552
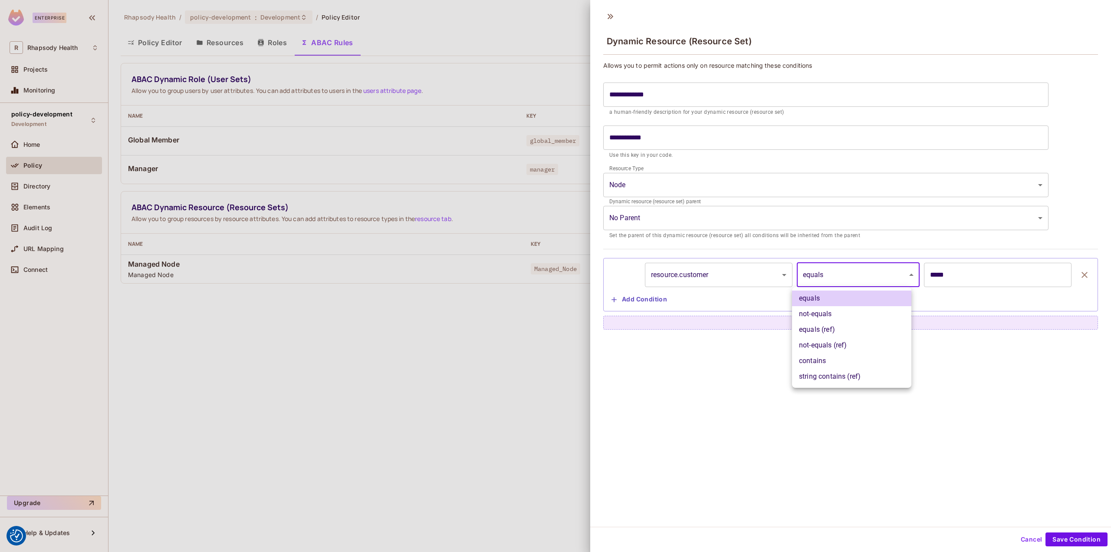
click at [815, 328] on li "equals (ref)" at bounding box center [851, 330] width 119 height 16
type input "**********"
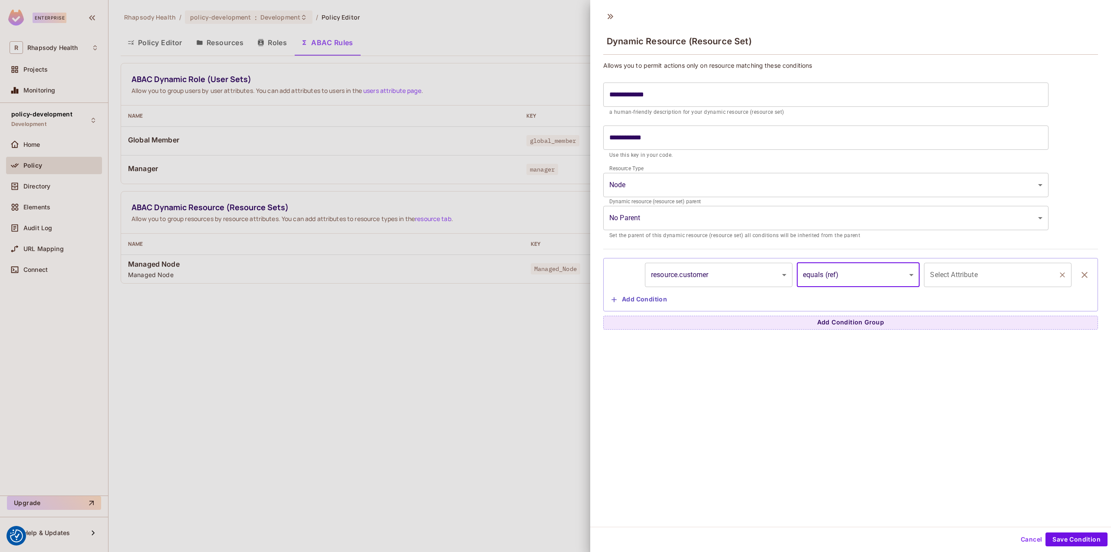
click at [946, 273] on input "Select Attribute" at bounding box center [991, 274] width 127 height 16
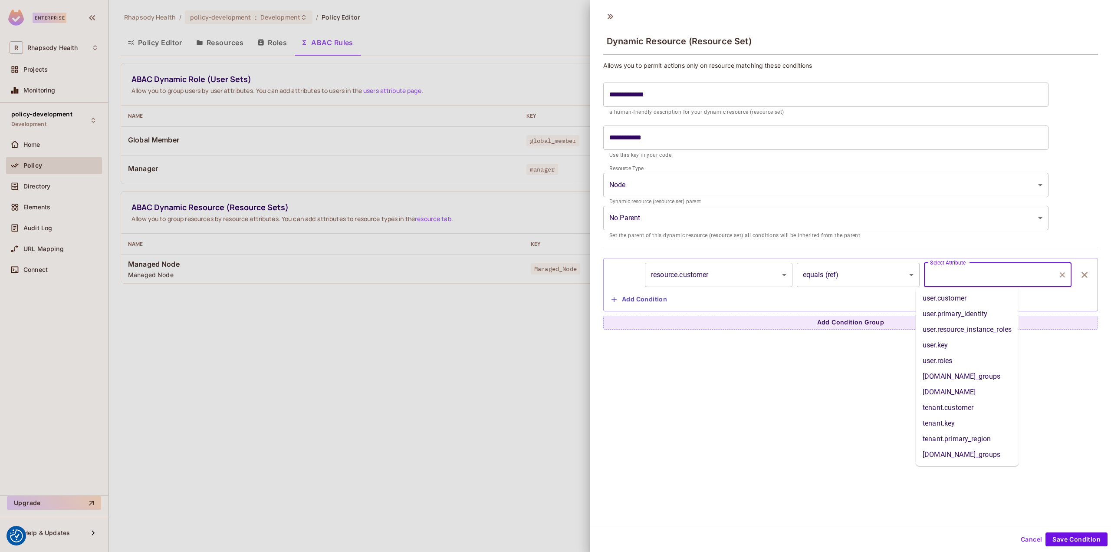
click at [971, 409] on li "tenant.customer" at bounding box center [967, 408] width 103 height 16
type input "**********"
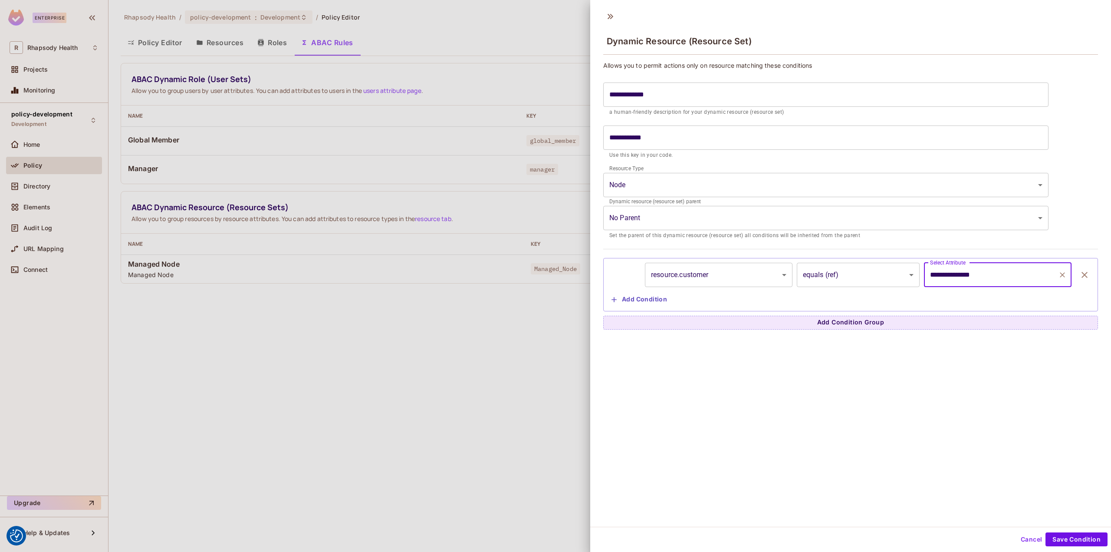
click at [845, 406] on div "**********" at bounding box center [850, 266] width 521 height 520
click at [213, 334] on div at bounding box center [555, 276] width 1111 height 552
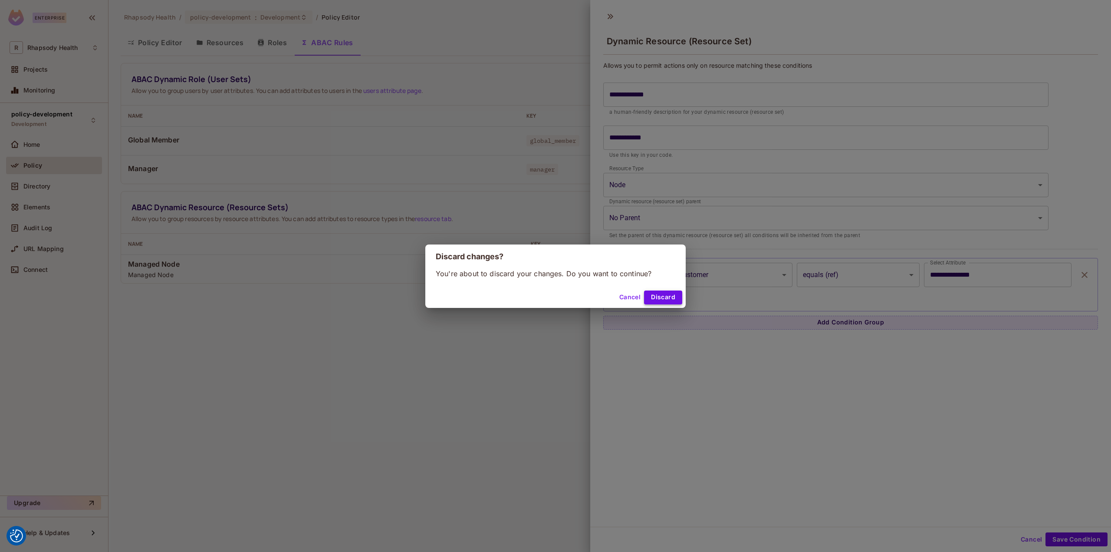
click at [667, 294] on button "Discard" at bounding box center [663, 297] width 38 height 14
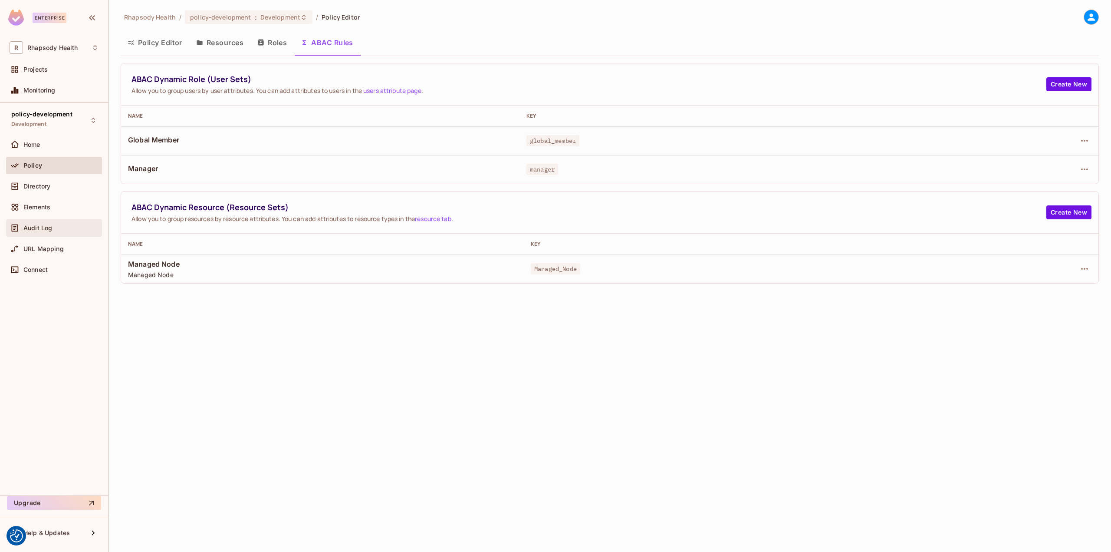
click at [69, 227] on div "Audit Log" at bounding box center [60, 227] width 75 height 7
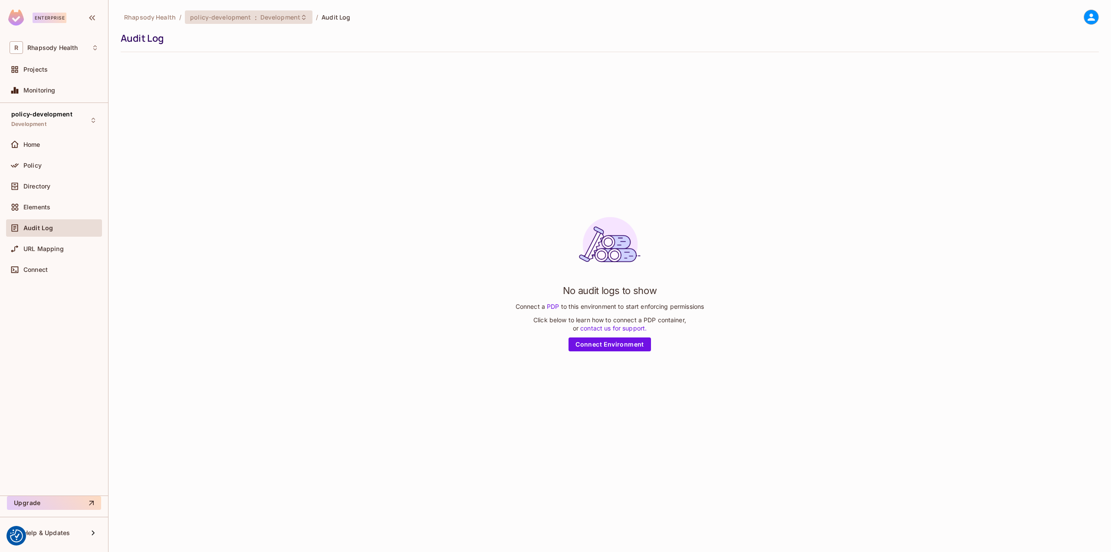
click at [276, 16] on span "Development" at bounding box center [280, 17] width 40 height 8
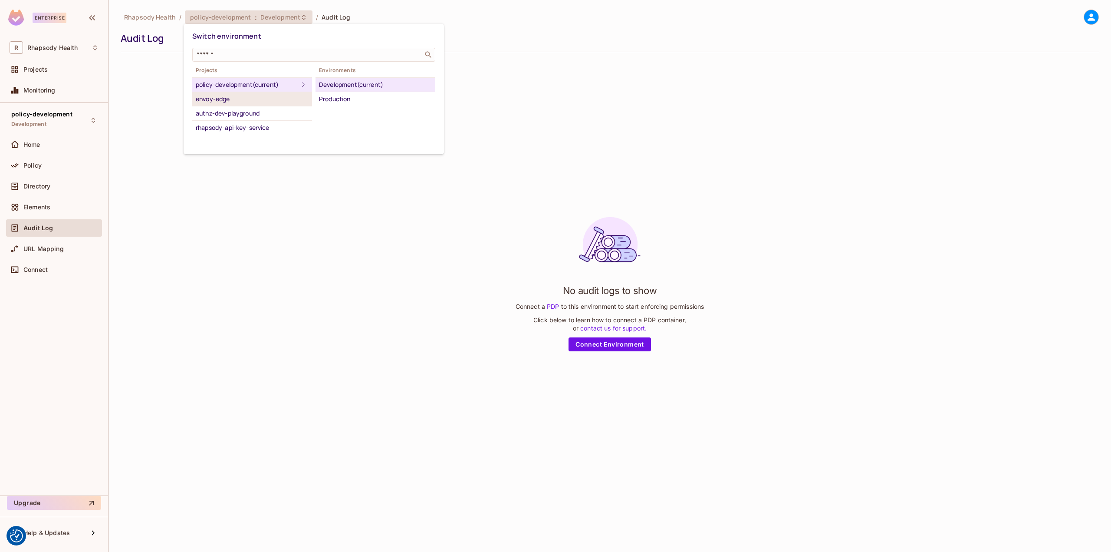
click at [238, 100] on div "envoy-edge" at bounding box center [252, 99] width 113 height 10
click at [352, 80] on div "Production" at bounding box center [375, 84] width 113 height 10
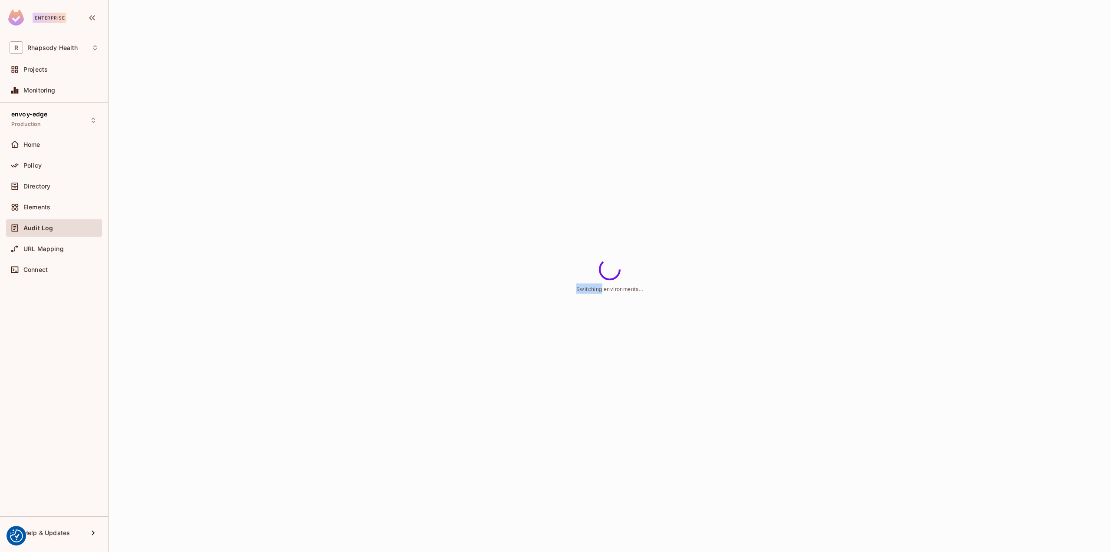
drag, startPoint x: 316, startPoint y: 99, endPoint x: 351, endPoint y: 81, distance: 39.2
click at [353, 80] on div "Switching environments..." at bounding box center [610, 276] width 1003 height 552
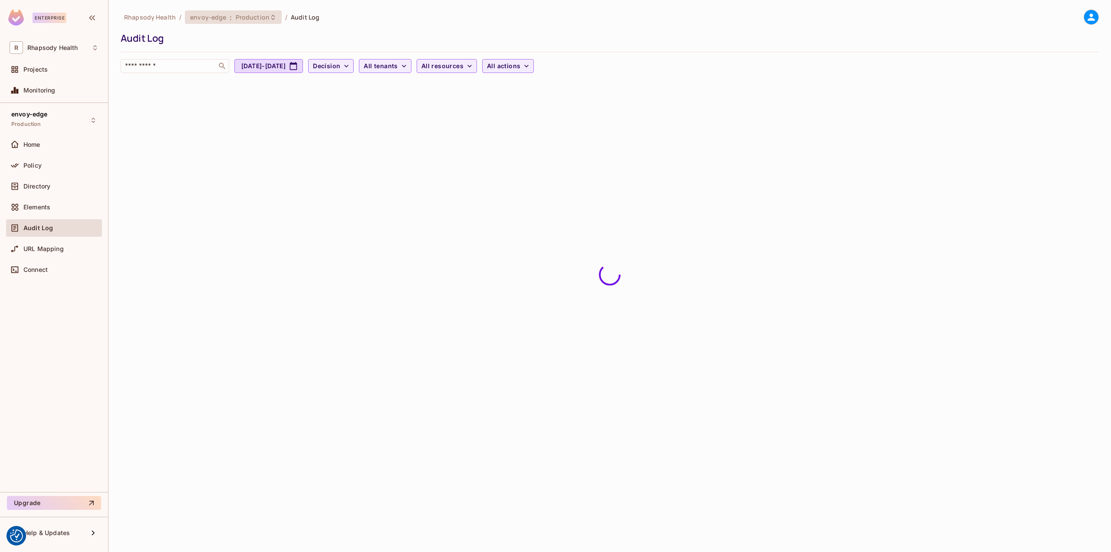
click at [224, 18] on div "envoy-edge : Production" at bounding box center [228, 17] width 76 height 8
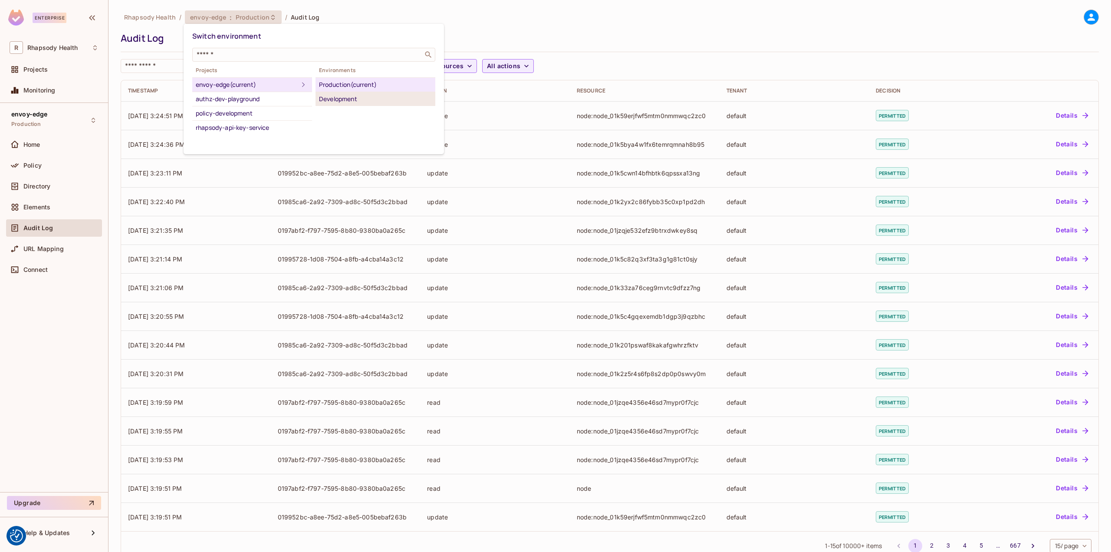
click at [336, 98] on div "Development" at bounding box center [375, 99] width 113 height 10
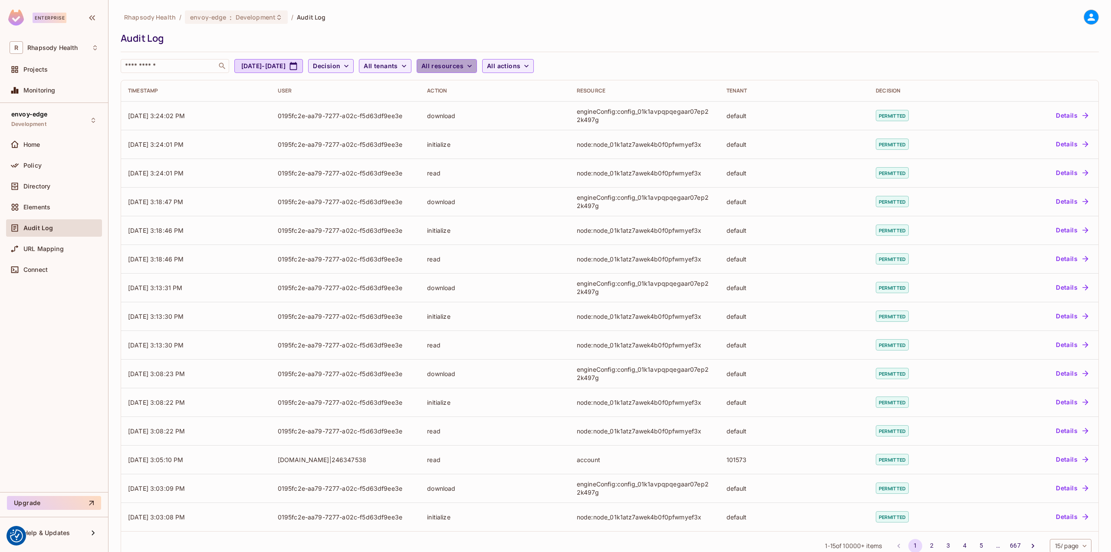
click at [464, 68] on span "All resources" at bounding box center [442, 66] width 42 height 11
click at [499, 128] on li "engineLicense" at bounding box center [504, 123] width 95 height 19
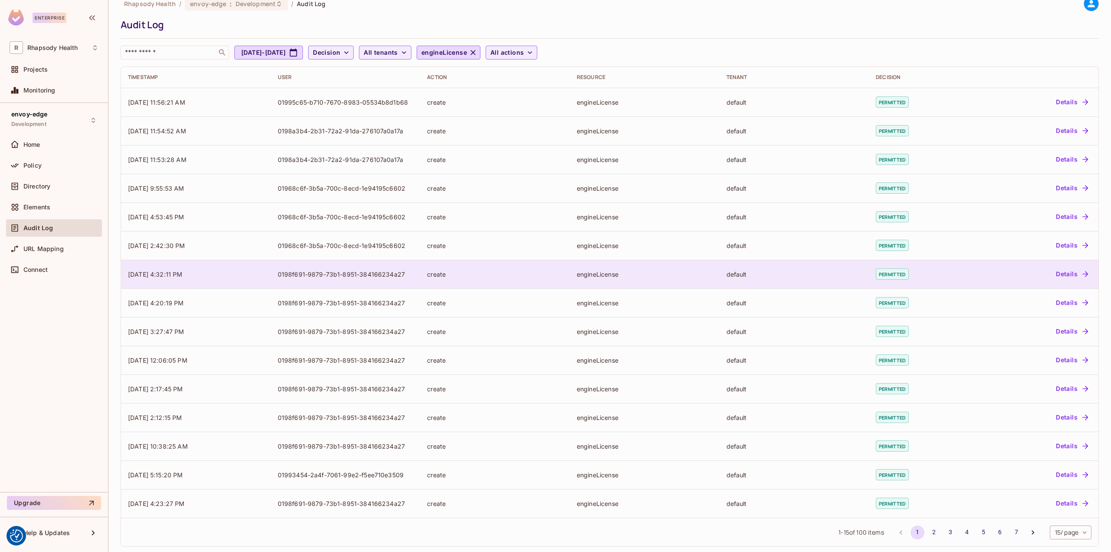
scroll to position [20, 0]
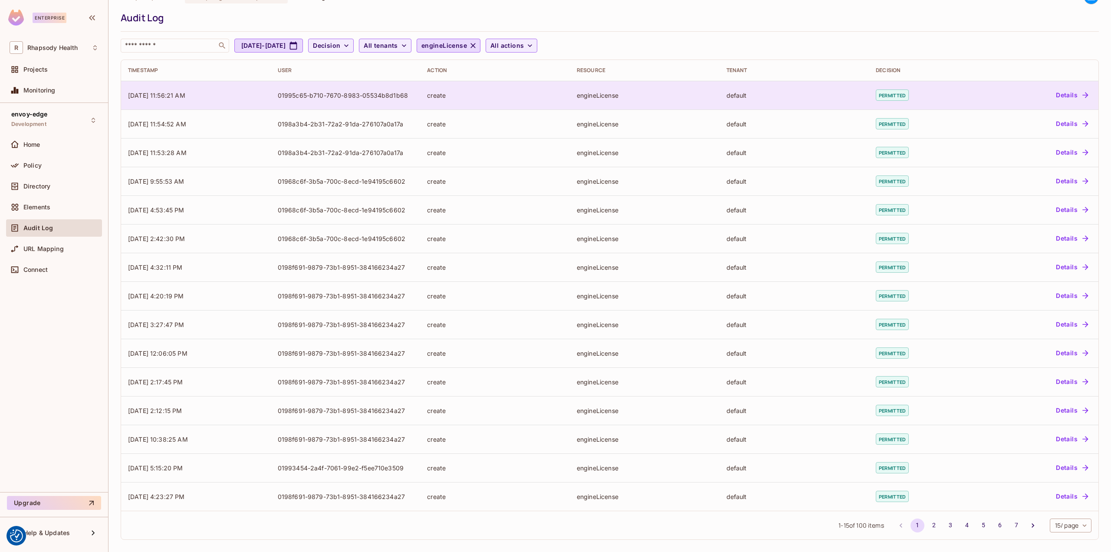
click at [979, 104] on td "Details" at bounding box center [1038, 95] width 122 height 29
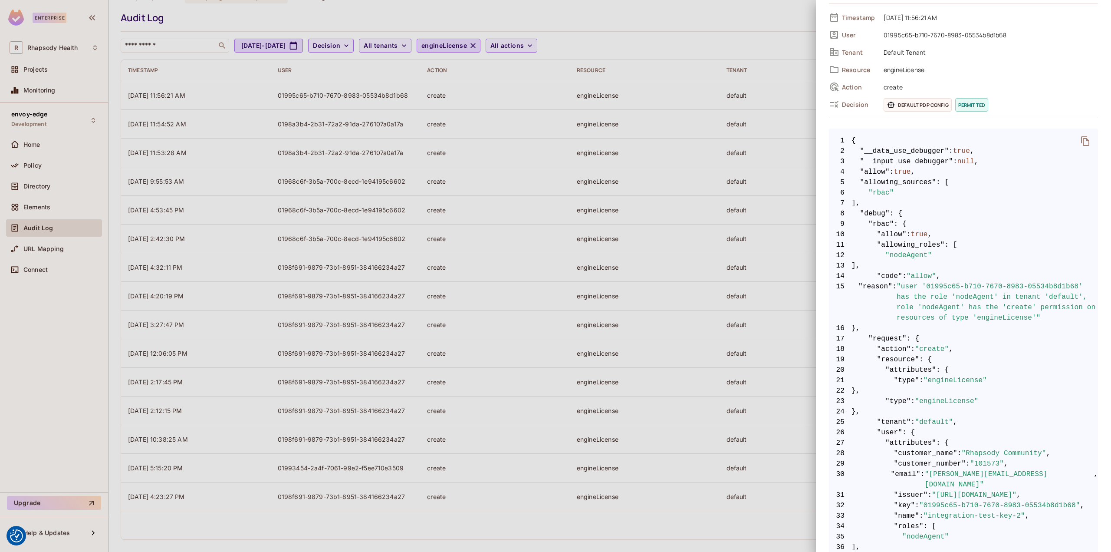
scroll to position [174, 0]
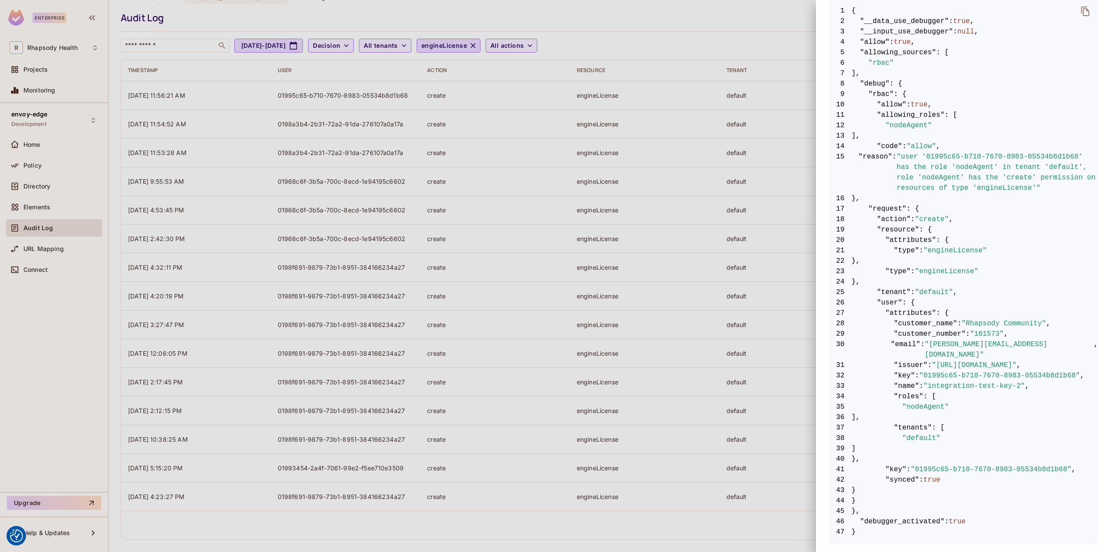
click at [539, 256] on div at bounding box center [555, 276] width 1111 height 552
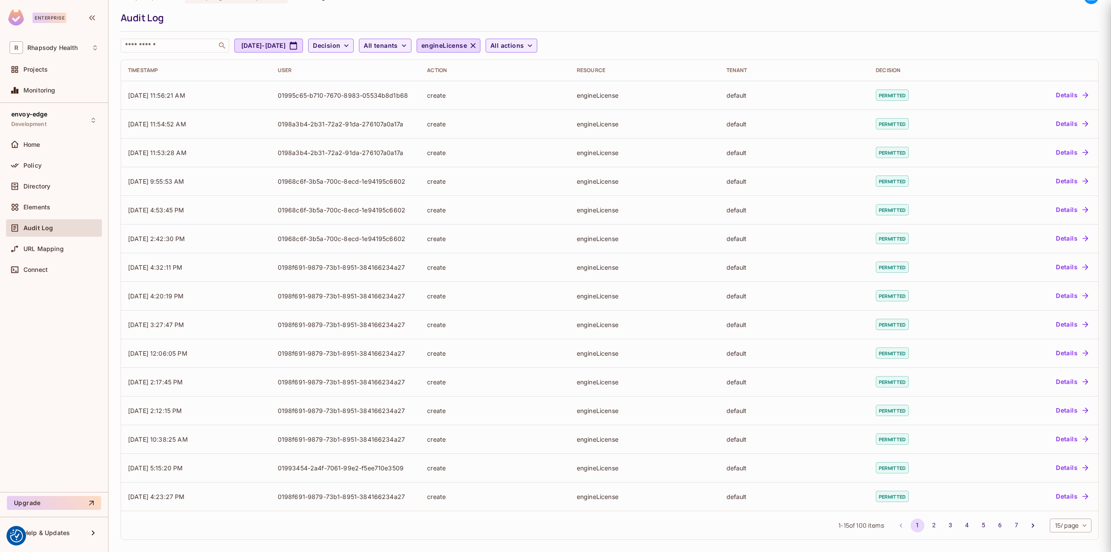
scroll to position [0, 0]
click at [928, 529] on button "2" at bounding box center [934, 525] width 14 height 14
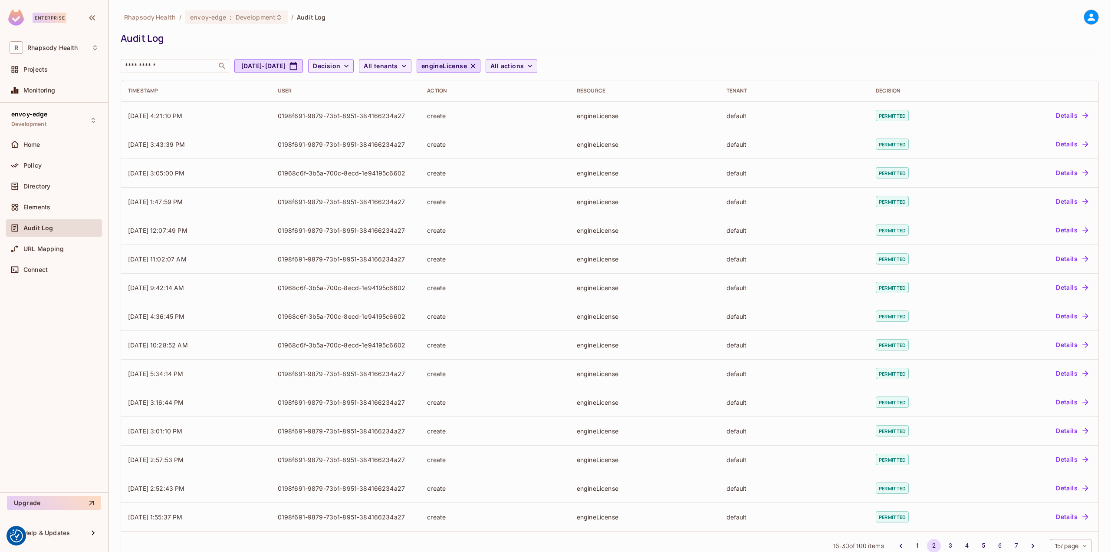
click at [510, 541] on div "16 - 30 of 100 items 1 2 3 4 5 6 7 15 / page ** ​" at bounding box center [609, 545] width 977 height 29
click at [826, 34] on div "Audit Log" at bounding box center [608, 38] width 974 height 13
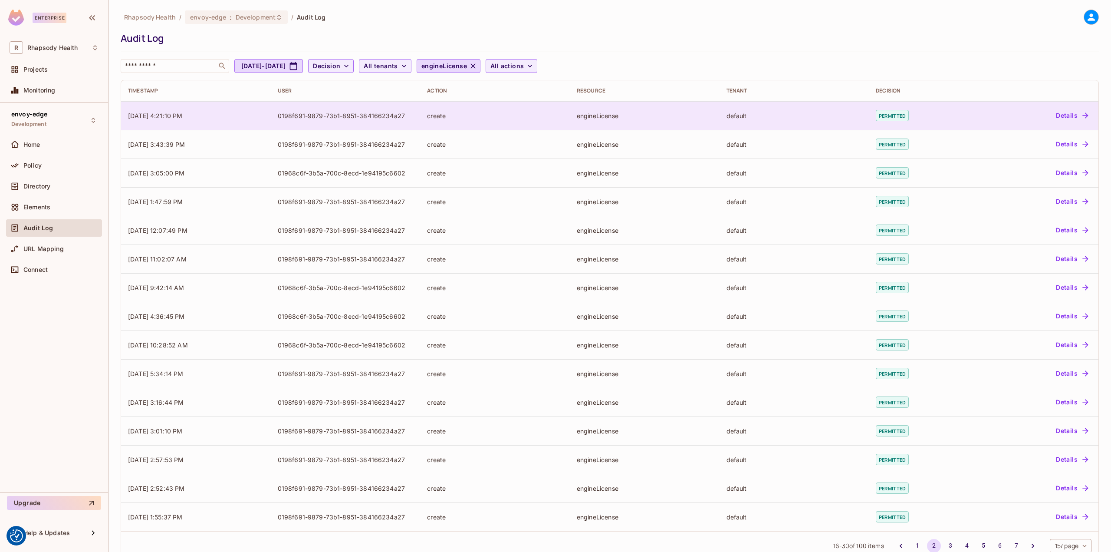
click at [363, 129] on td "0198f691-9879-73b1-8951-384166234a27" at bounding box center [346, 115] width 150 height 29
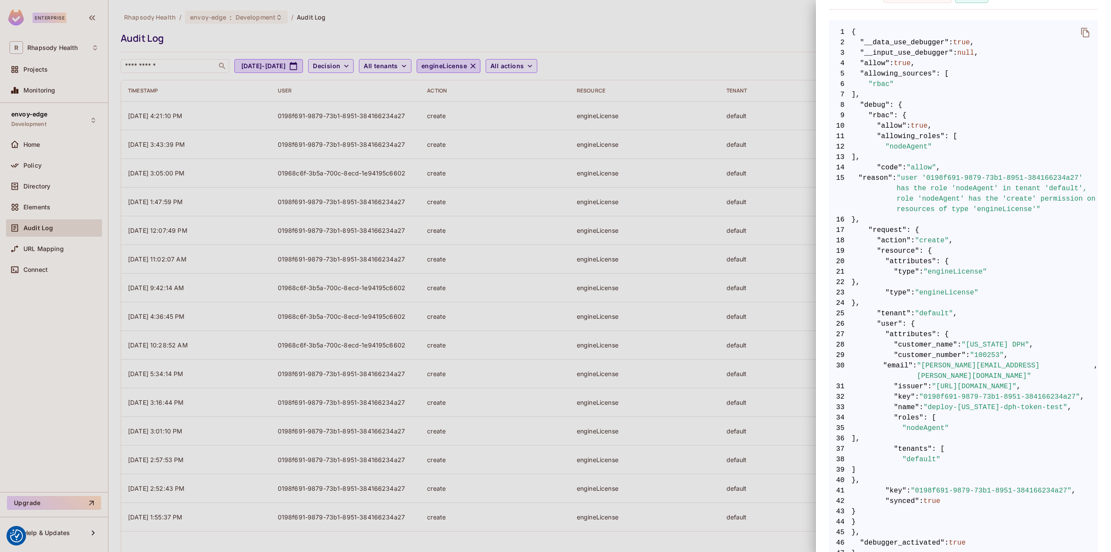
scroll to position [174, 0]
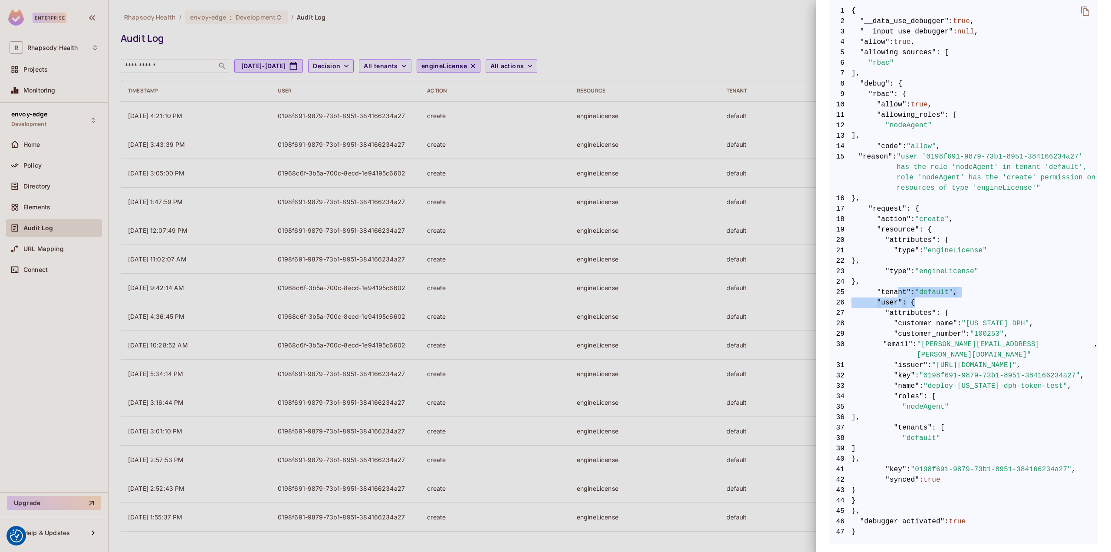
drag, startPoint x: 895, startPoint y: 293, endPoint x: 961, endPoint y: 301, distance: 66.4
click at [961, 301] on code "1 { 2 "__data_use_debugger" : true , 3 "__input_use_debugger" : null , 4 "allow…" at bounding box center [963, 271] width 269 height 531
click at [961, 301] on span "26 "user" : {" at bounding box center [963, 302] width 269 height 10
click at [769, 30] on div at bounding box center [555, 276] width 1111 height 552
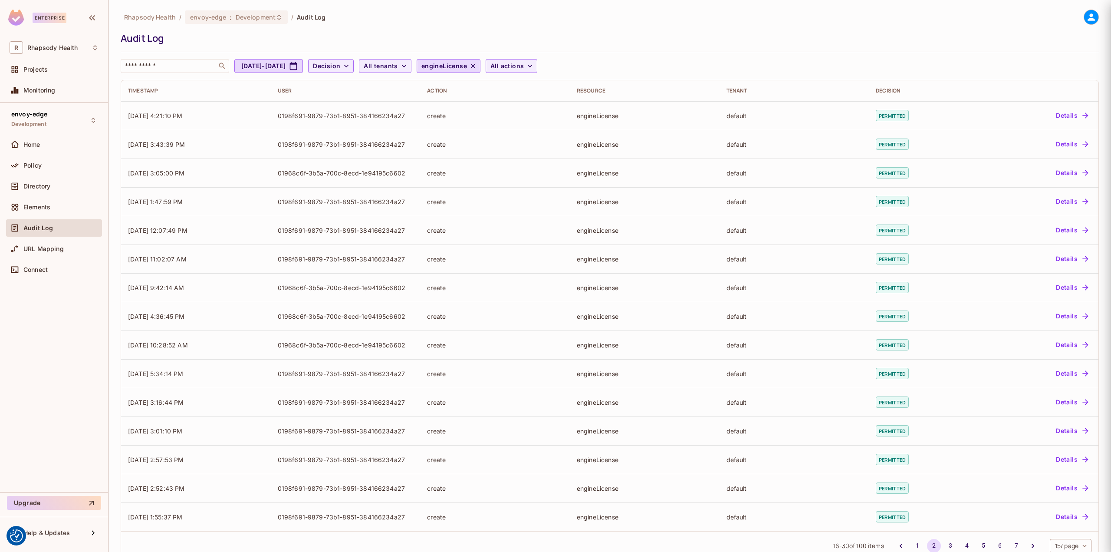
scroll to position [0, 0]
click at [477, 69] on icon "button" at bounding box center [473, 66] width 9 height 9
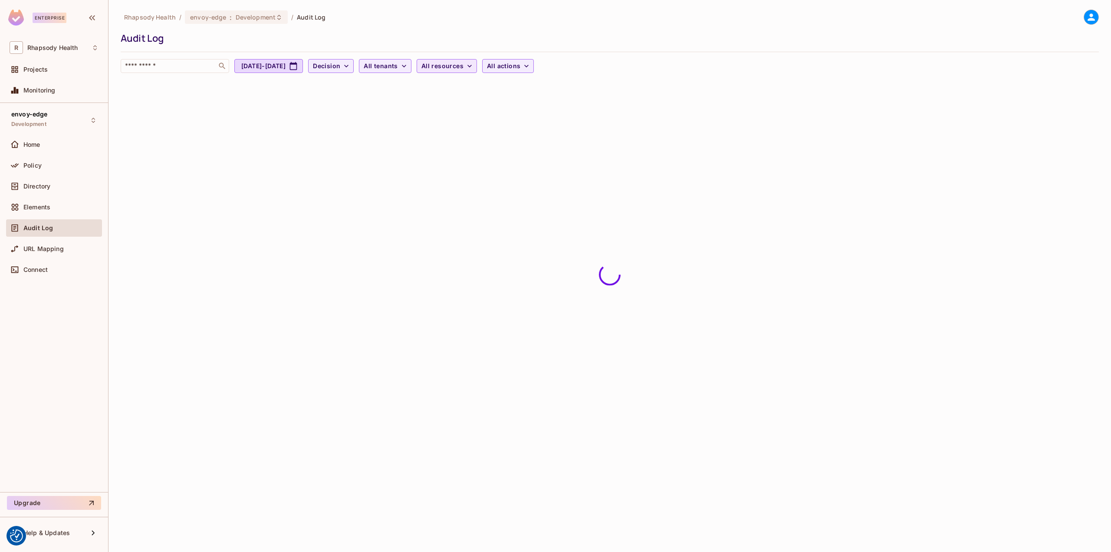
click at [464, 66] on span "All resources" at bounding box center [442, 66] width 42 height 11
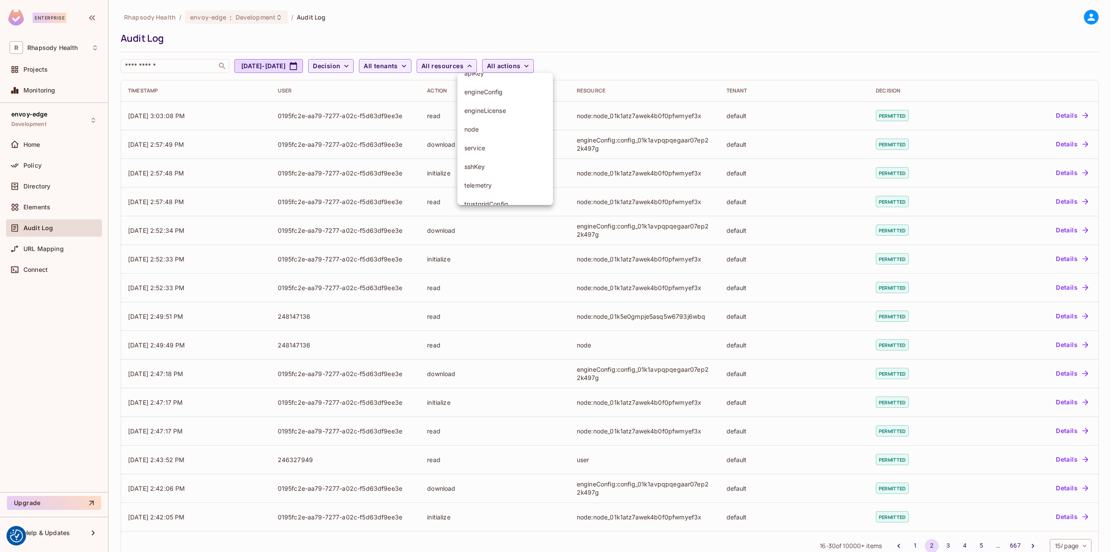
scroll to position [86, 0]
click at [493, 141] on li "sshKey" at bounding box center [504, 136] width 95 height 19
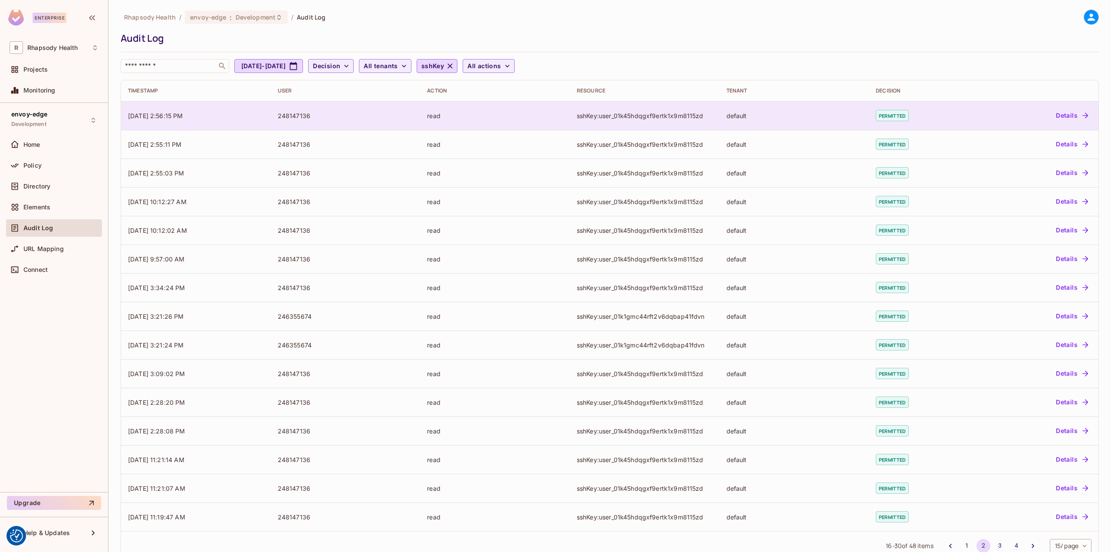
click at [550, 123] on td "read" at bounding box center [495, 115] width 150 height 29
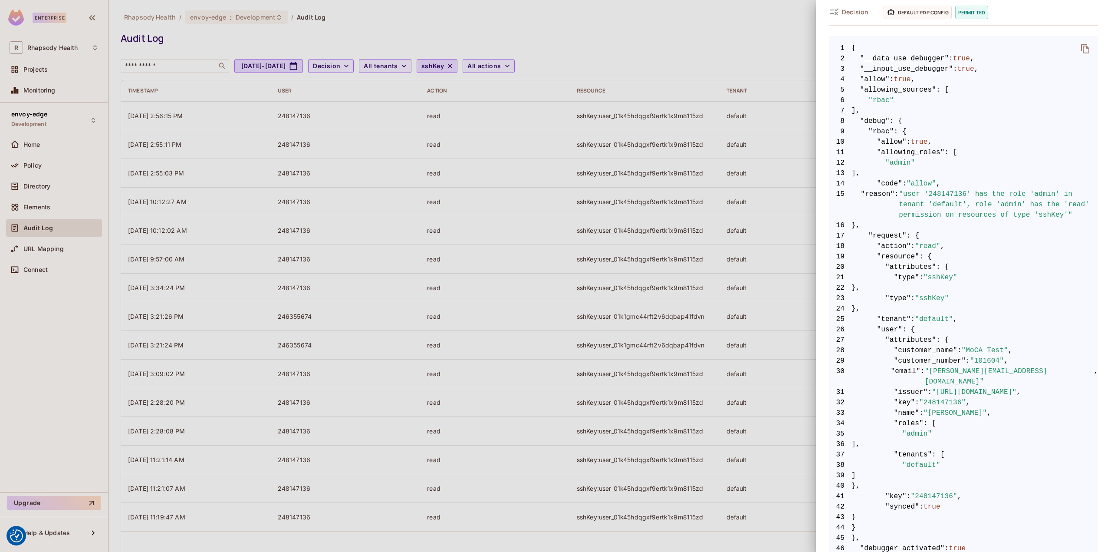
scroll to position [153, 0]
